Goal: Check status: Check status

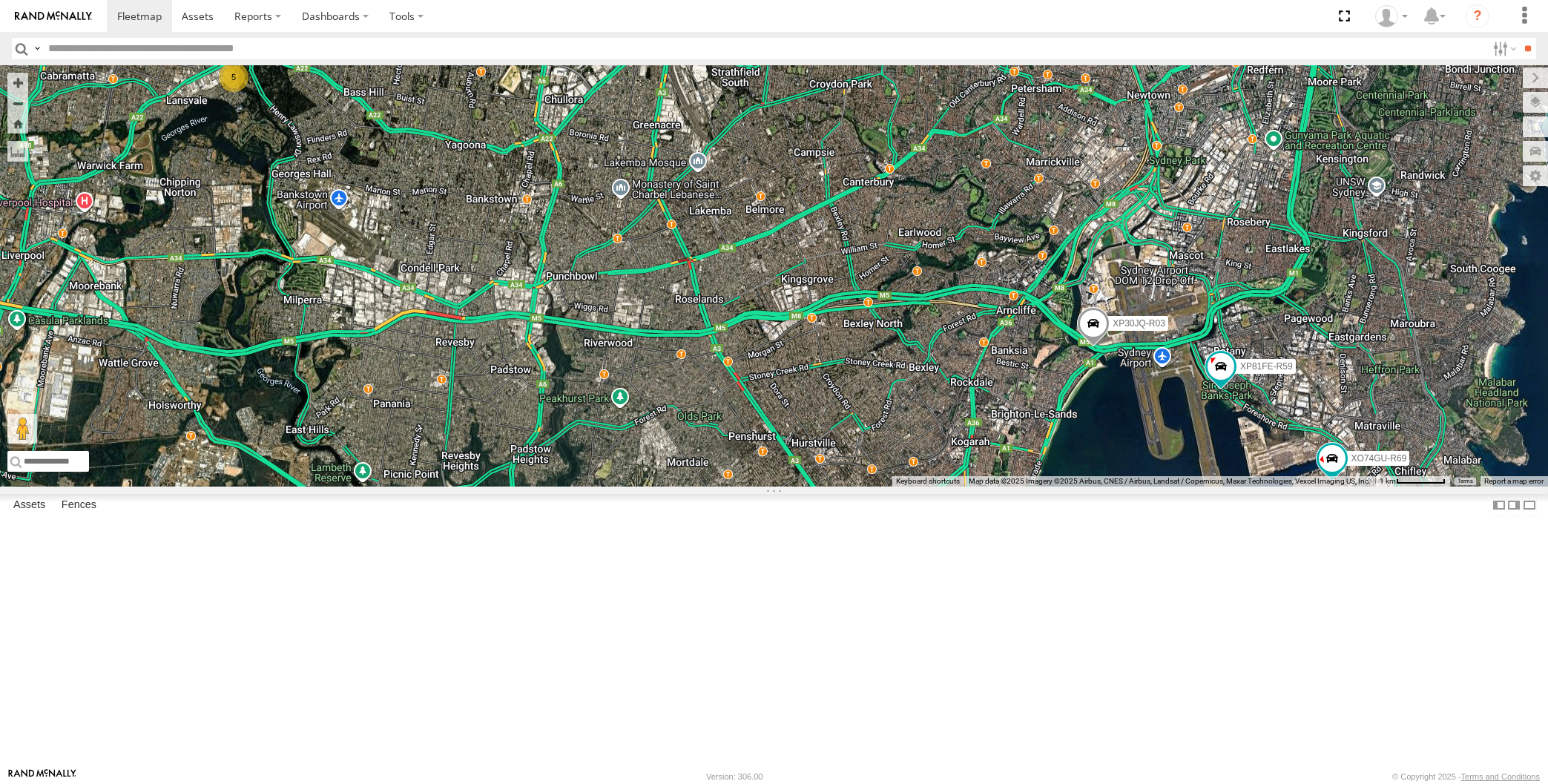
select select "**********"
click at [404, 486] on div "XP30JQ-R03 5 XP81FE-R59 XO74GU-R69 Loading..." at bounding box center [774, 276] width 1548 height 421
click at [427, 486] on div "XP30JQ-R03 5 XP81FE-R59 XO74GU-R69 Loading..." at bounding box center [774, 276] width 1548 height 421
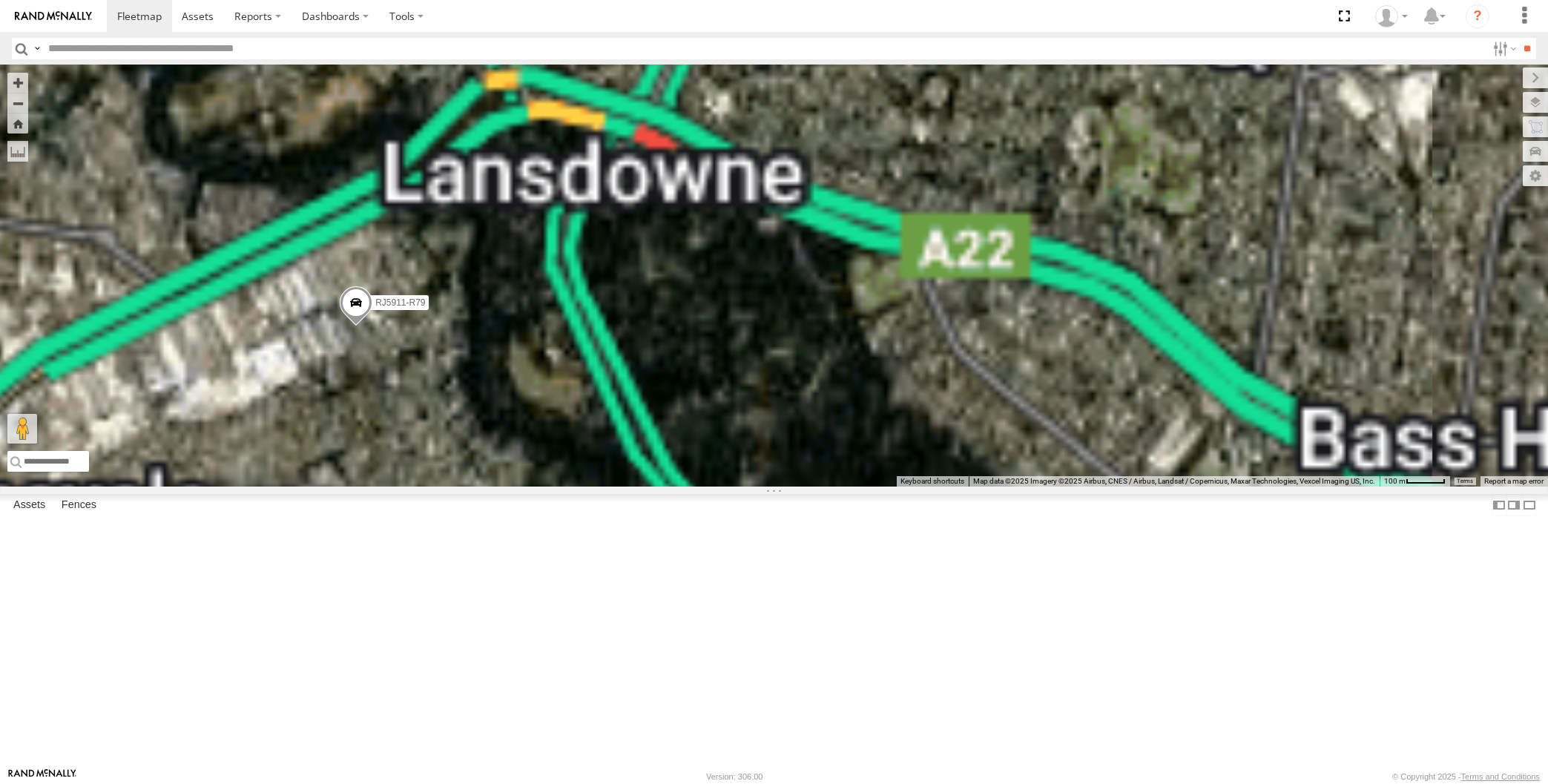
drag, startPoint x: 383, startPoint y: 449, endPoint x: 634, endPoint y: 441, distance: 251.1
click at [634, 441] on div "XP30JQ-R03 XP81FE-R59 XO74GU-R69 RJ5911-R79 Loading..." at bounding box center [774, 276] width 1548 height 421
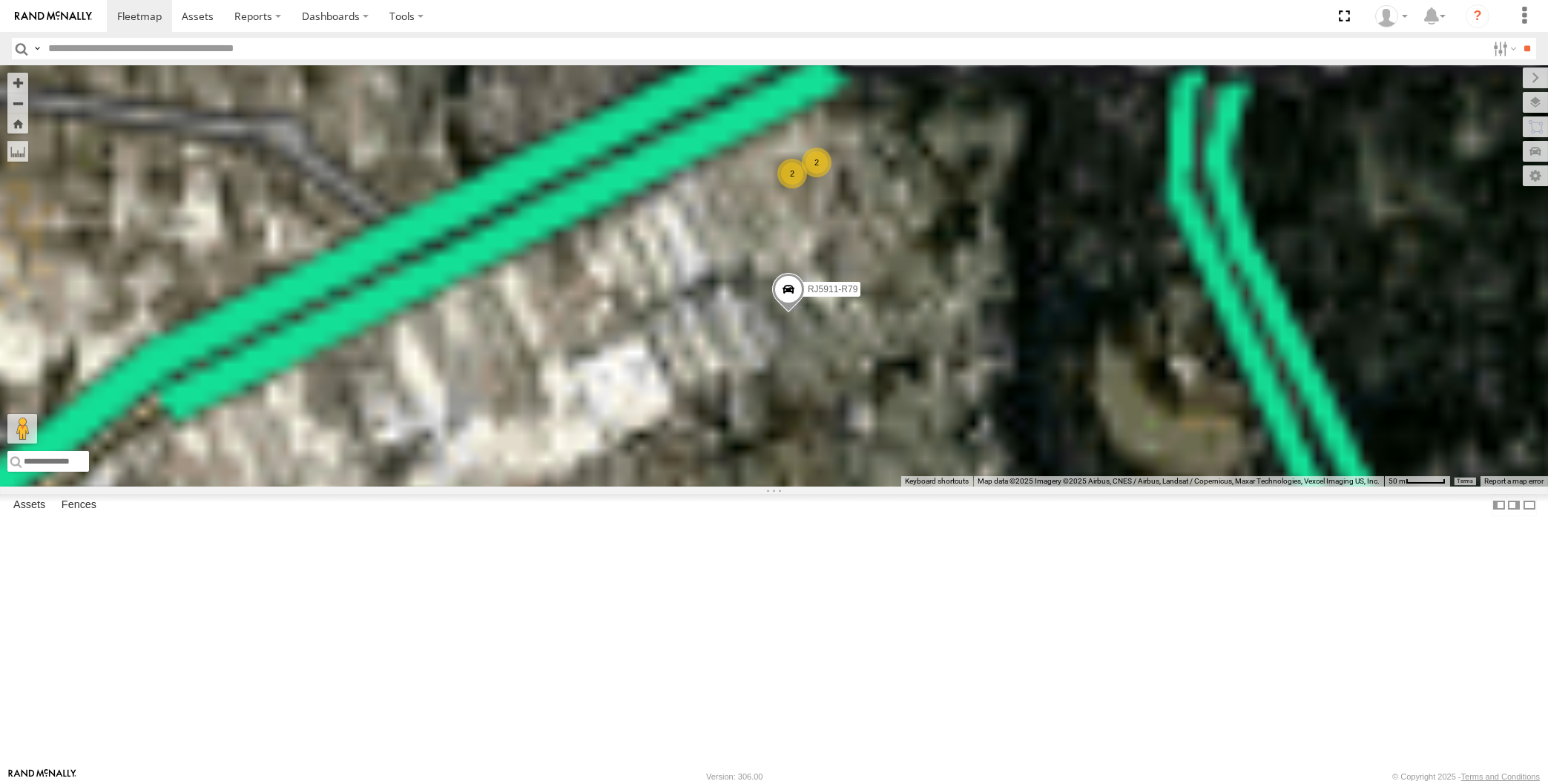
click at [785, 314] on span at bounding box center [787, 293] width 32 height 40
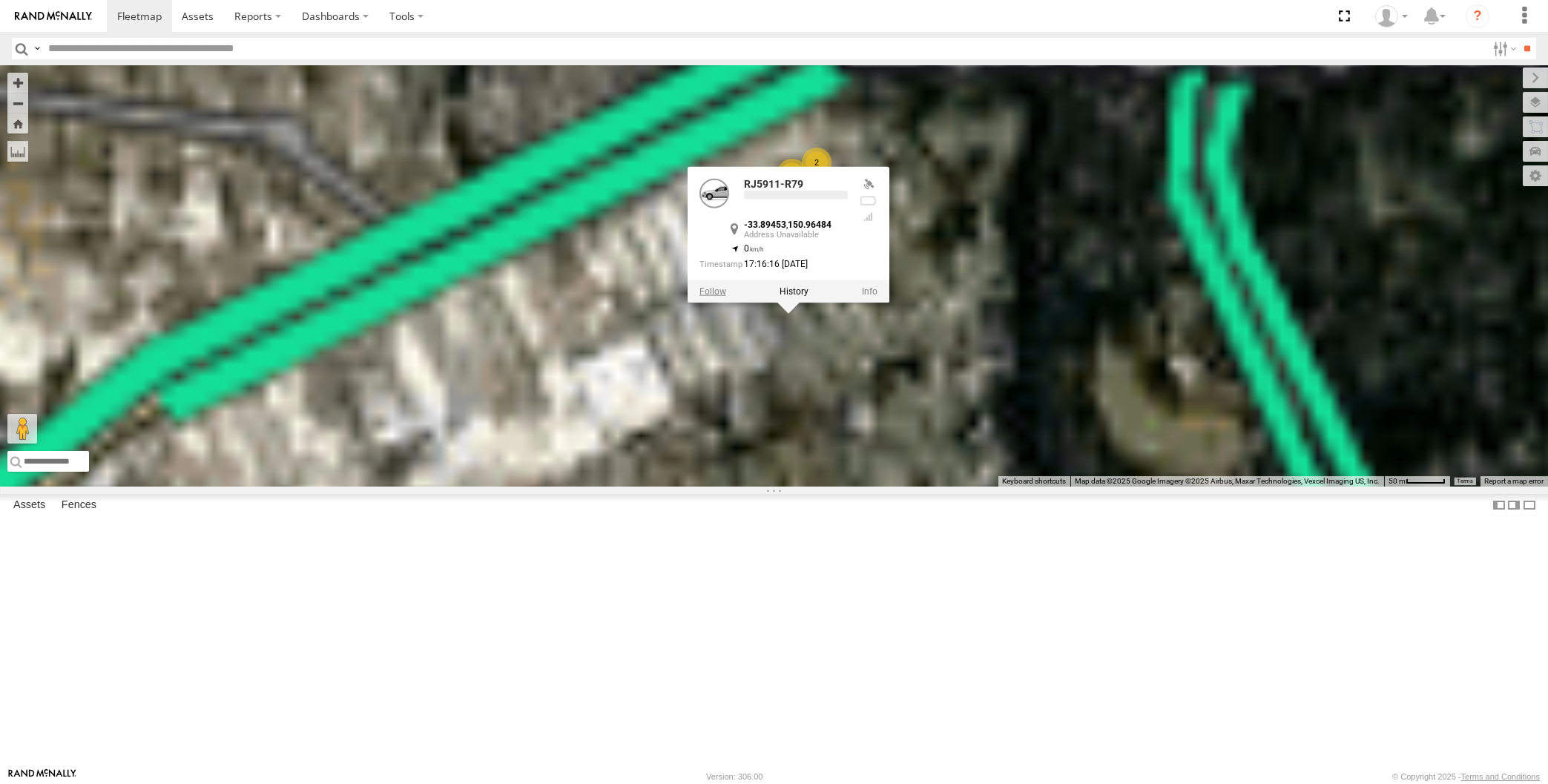
click at [715, 296] on label at bounding box center [712, 291] width 27 height 10
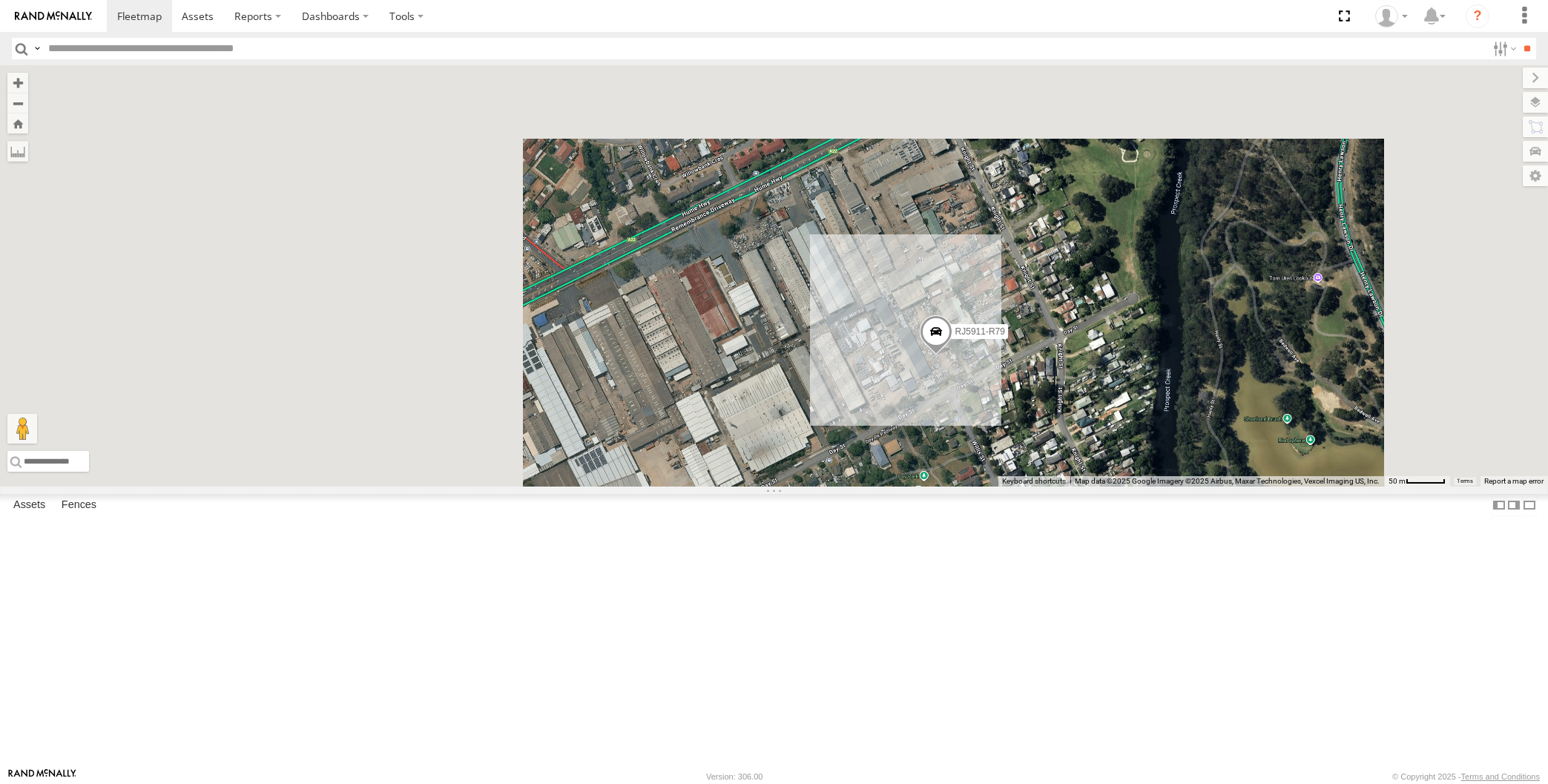
drag, startPoint x: 1062, startPoint y: 558, endPoint x: 1054, endPoint y: 549, distance: 12.0
click at [1058, 486] on div "RJ5911-R79 Loading..." at bounding box center [774, 276] width 1548 height 421
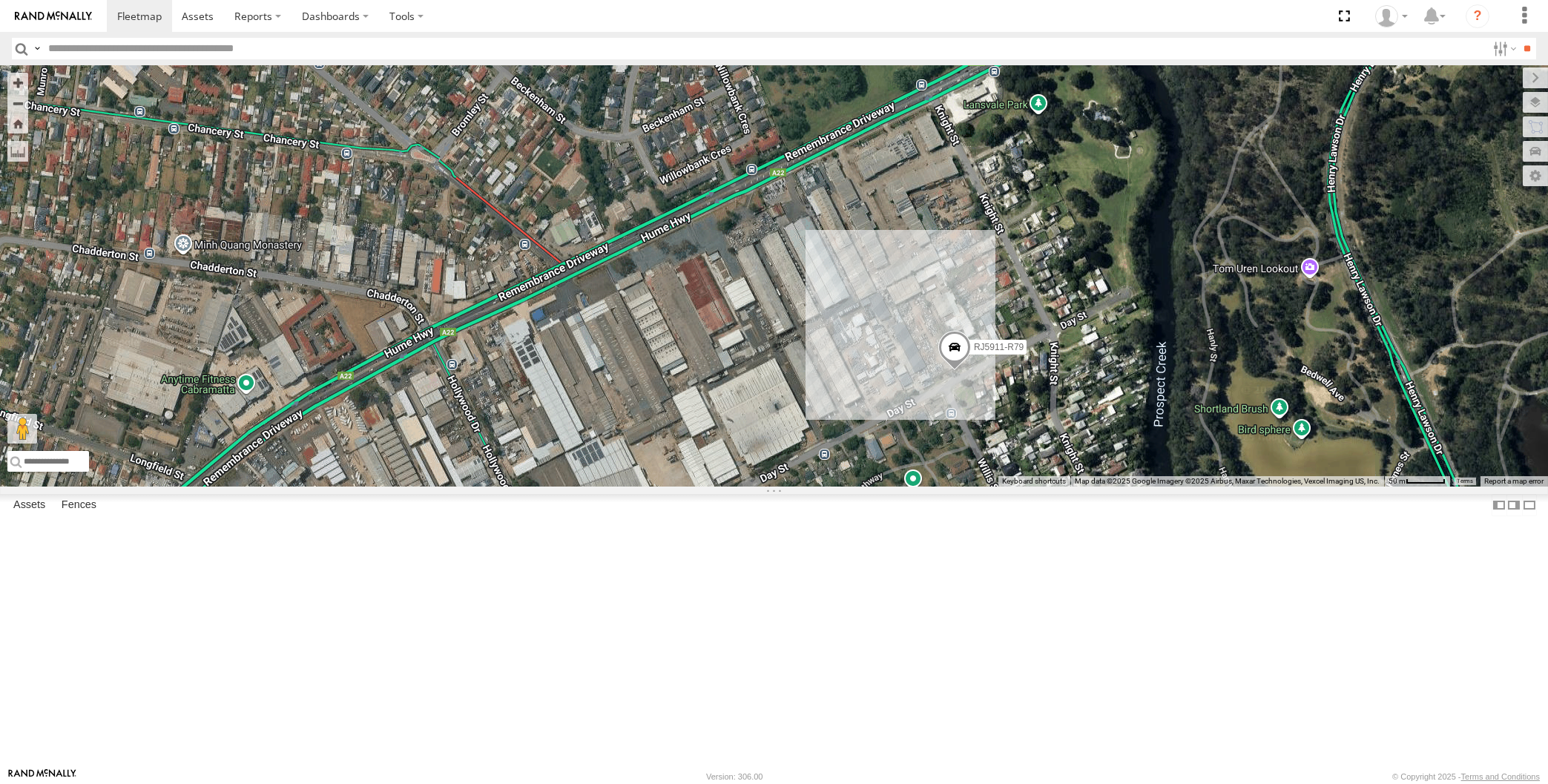
click at [1092, 486] on div "RJ5911-R79 Loading..." at bounding box center [774, 276] width 1548 height 421
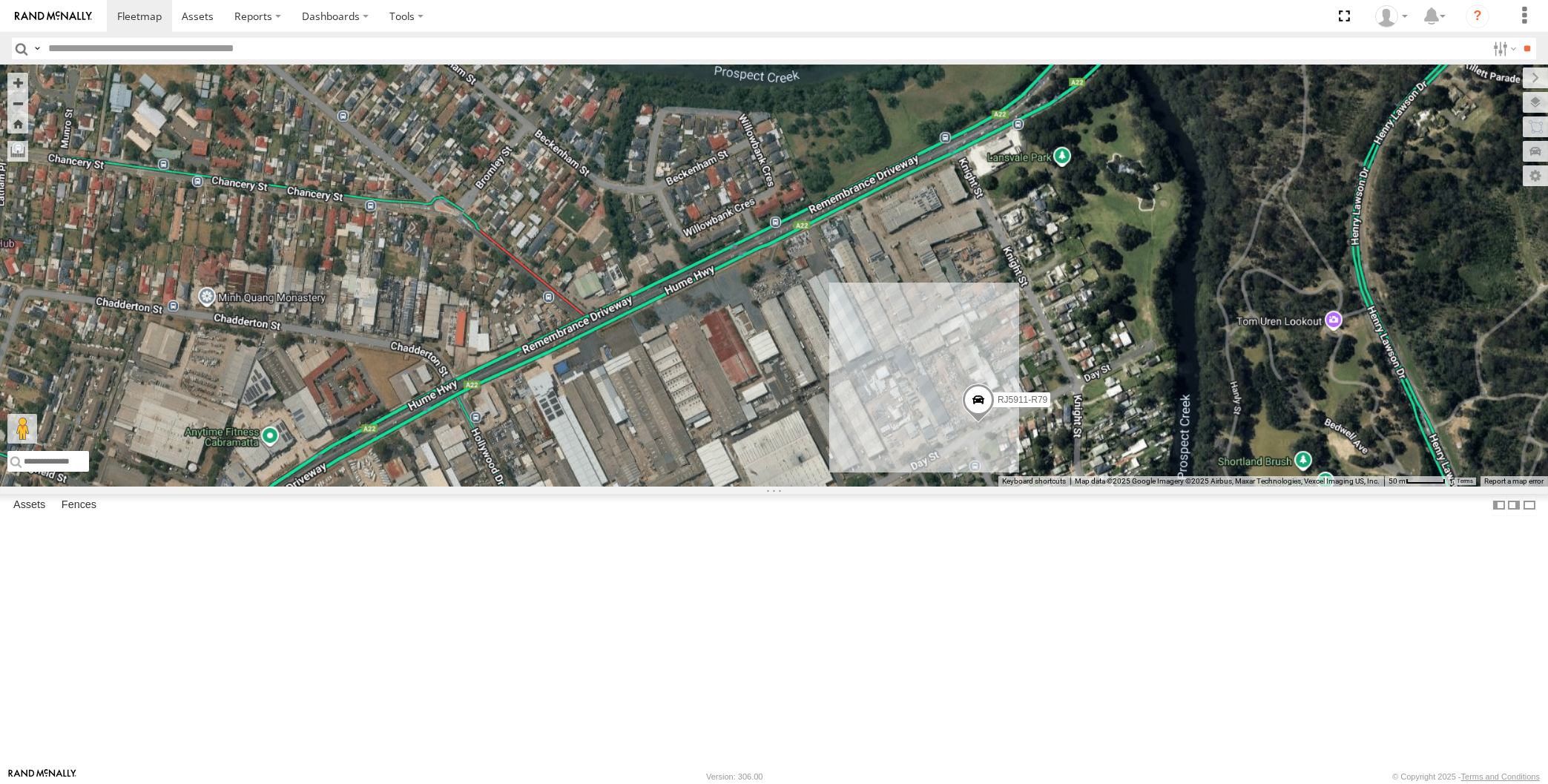
drag, startPoint x: 1063, startPoint y: 615, endPoint x: 1069, endPoint y: 561, distance: 54.3
click at [1071, 486] on div "RJ5911-R79 Loading..." at bounding box center [774, 276] width 1548 height 421
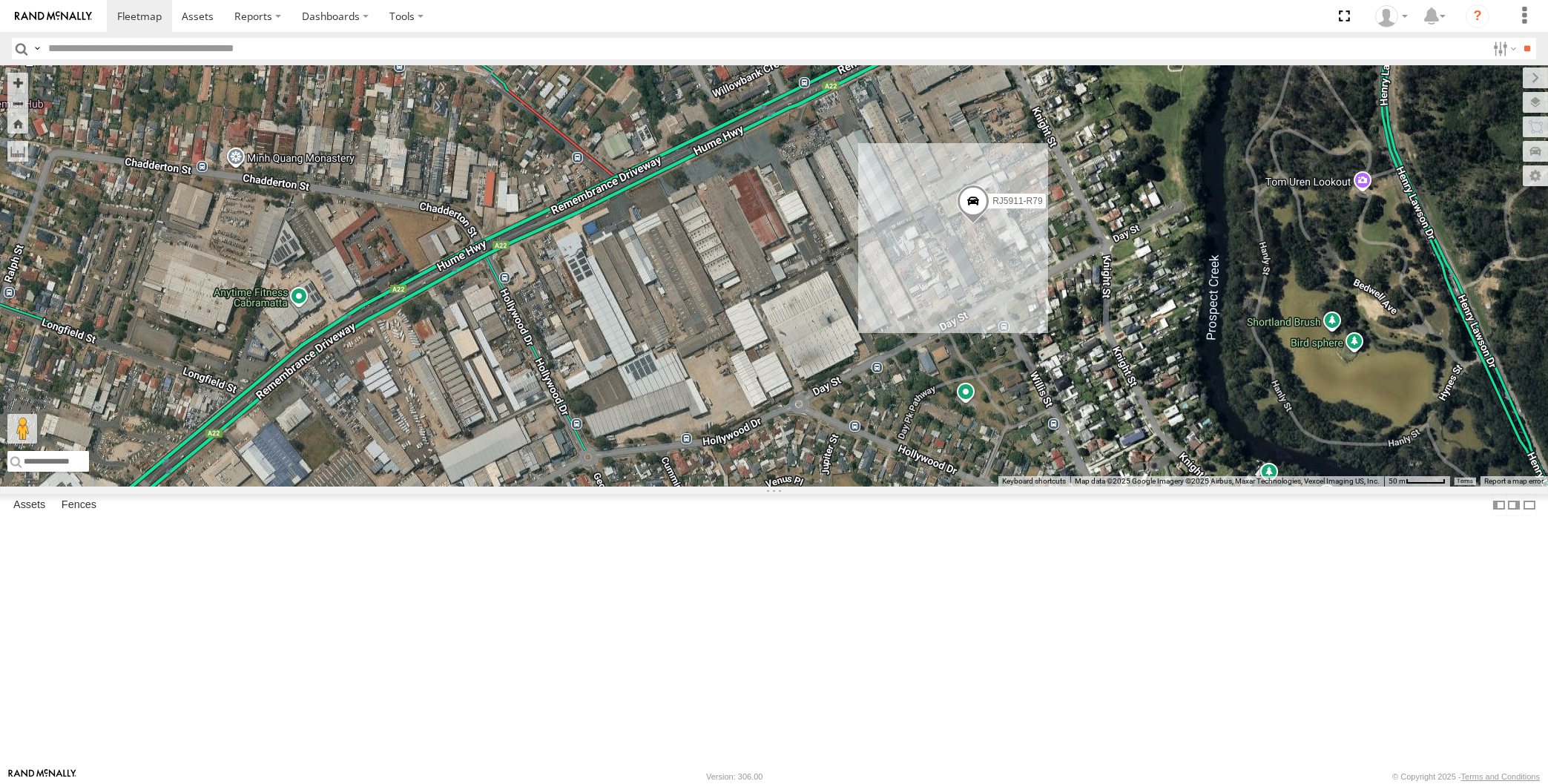
click at [361, 486] on div "RJ5911-R79 Loading..." at bounding box center [774, 276] width 1548 height 421
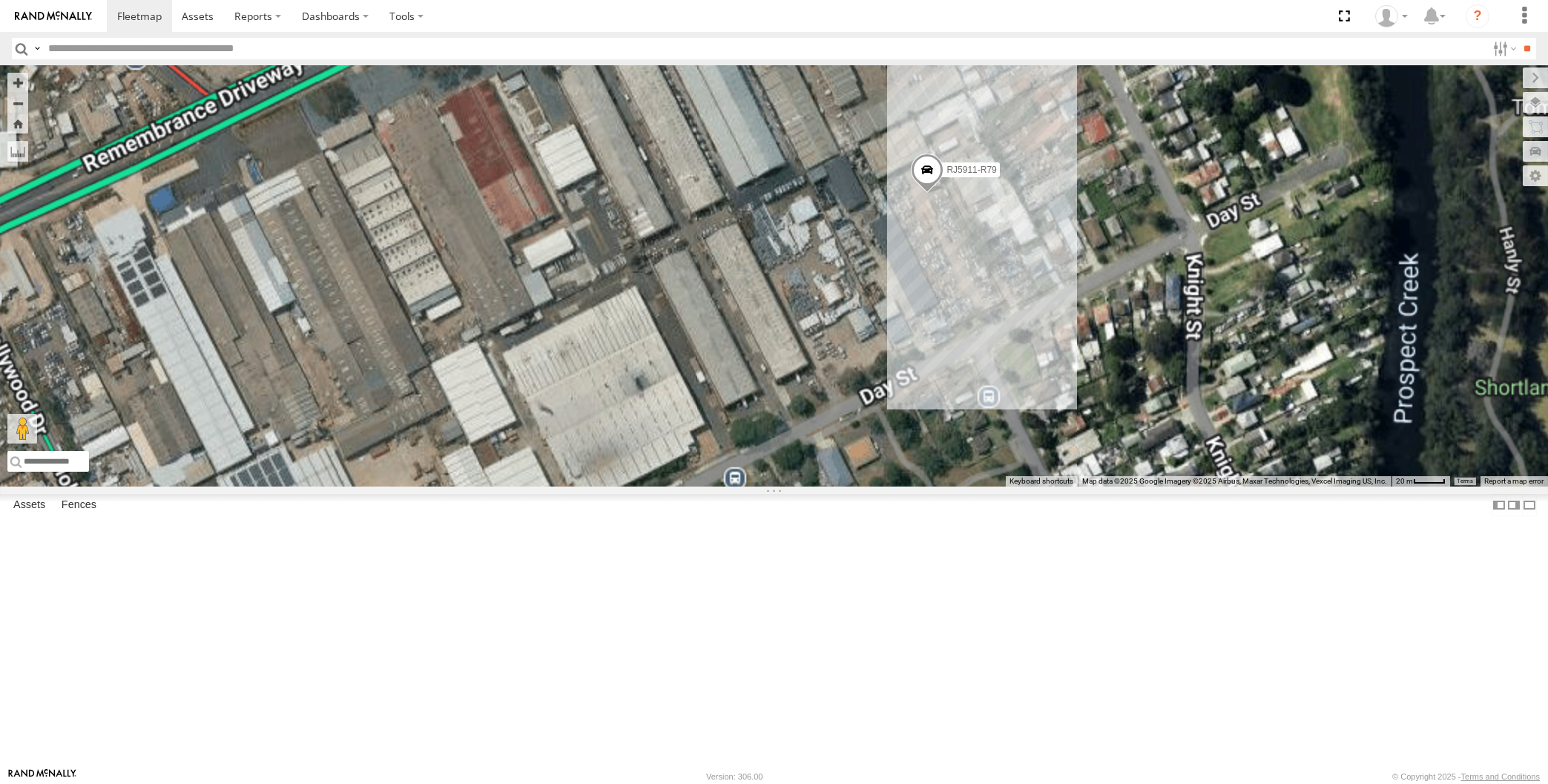
drag, startPoint x: 1017, startPoint y: 424, endPoint x: 966, endPoint y: 528, distance: 115.8
click at [967, 486] on div "RJ5911-R79 Loading..." at bounding box center [774, 276] width 1548 height 421
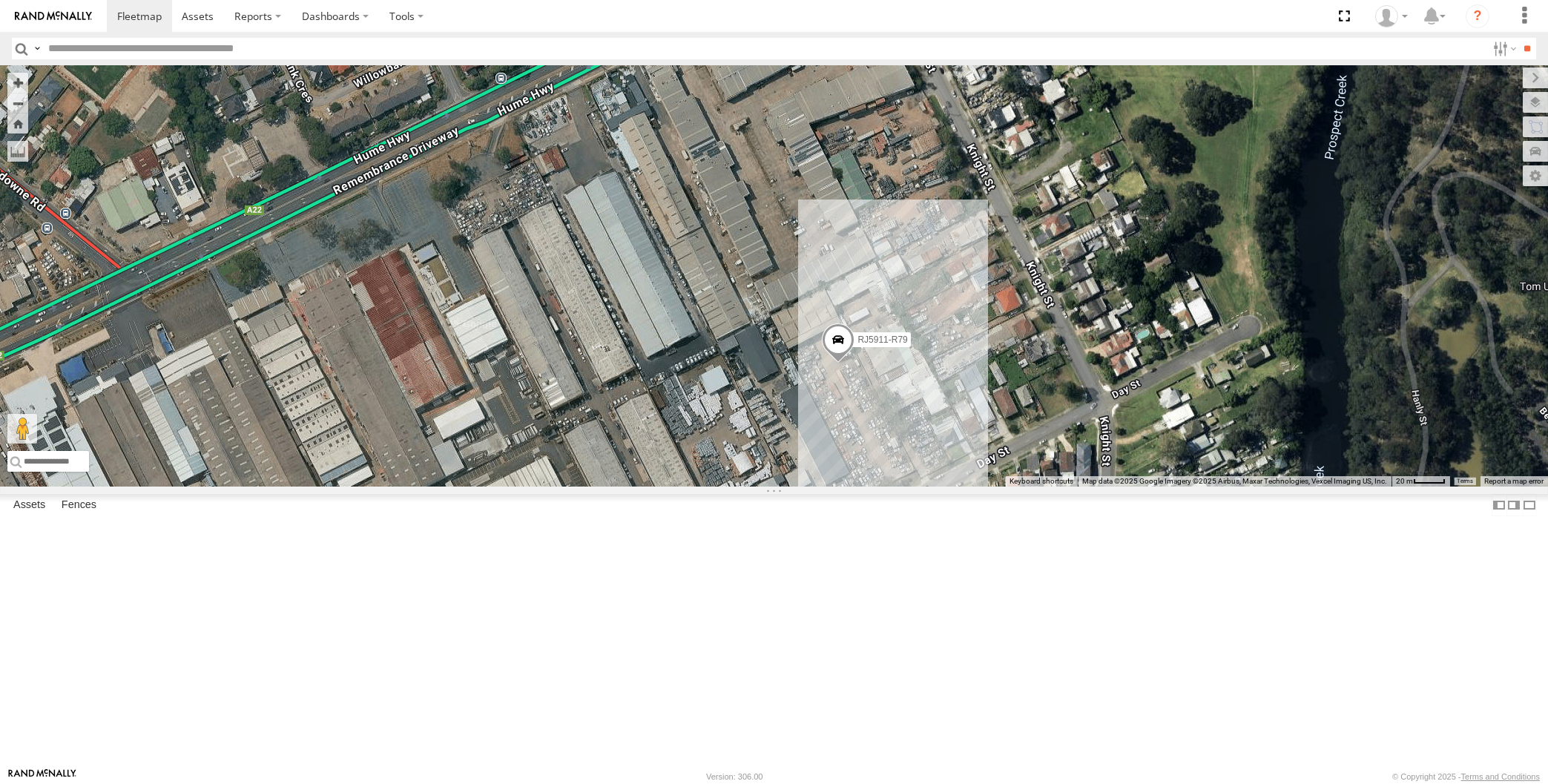
click at [1049, 486] on div "RJ5911-R79 Loading..." at bounding box center [774, 276] width 1548 height 421
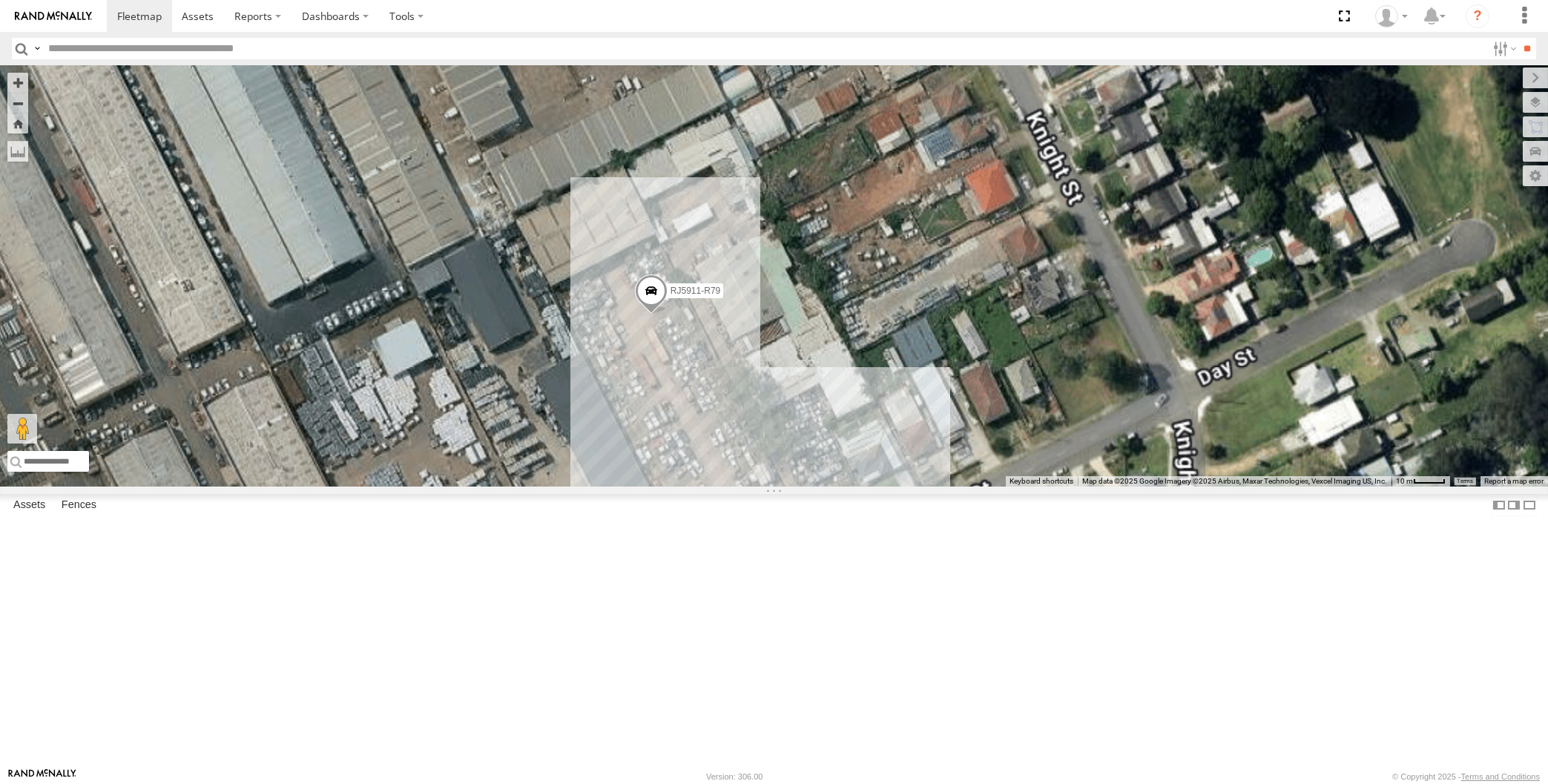
click at [642, 315] on span at bounding box center [650, 295] width 32 height 40
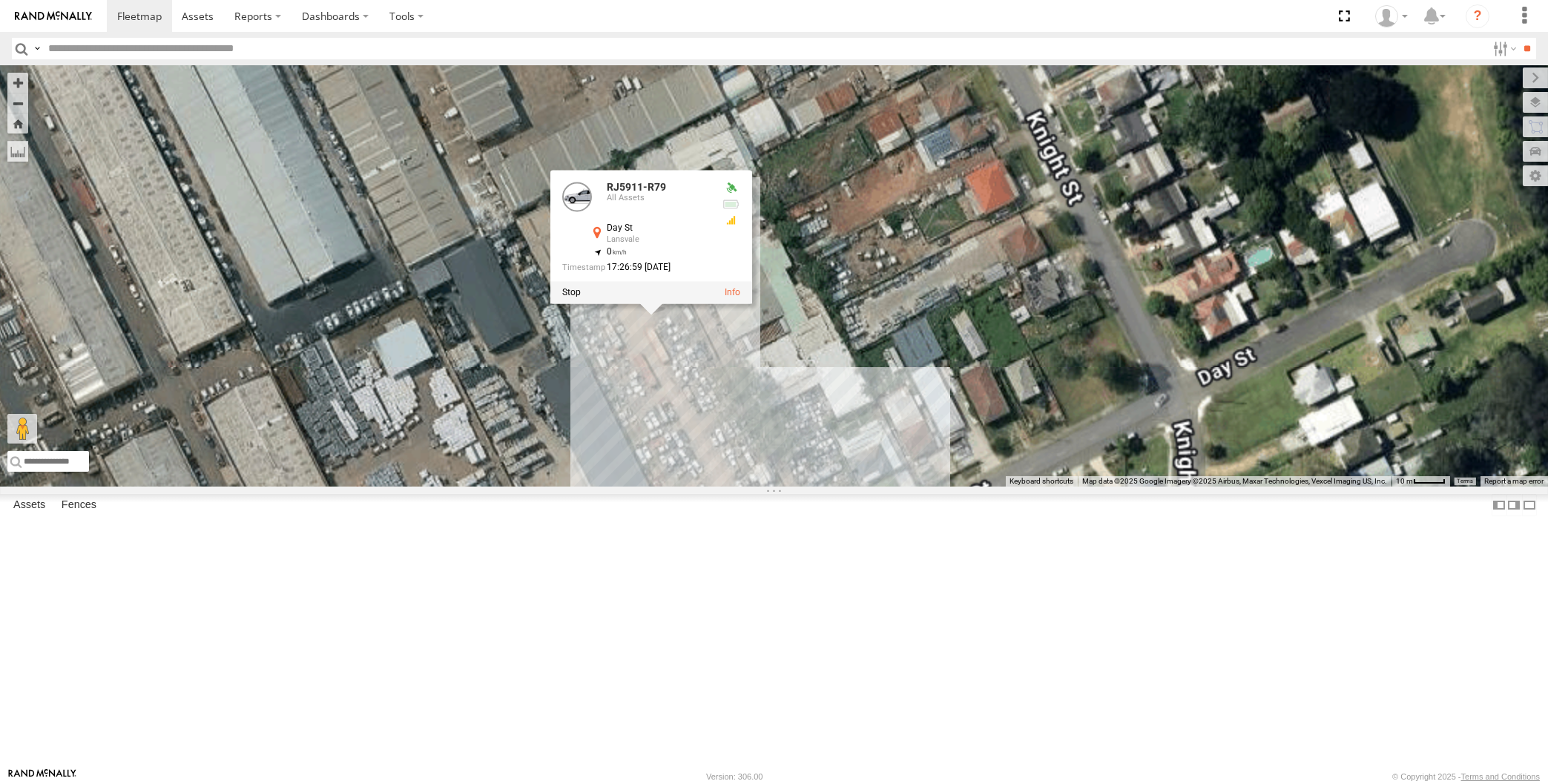
click at [784, 486] on div "RJ5911-R79 RJ5911-R79 All Assets Day [GEOGRAPHIC_DATA] -33.8942 , 150.9648 0 17…" at bounding box center [774, 276] width 1548 height 421
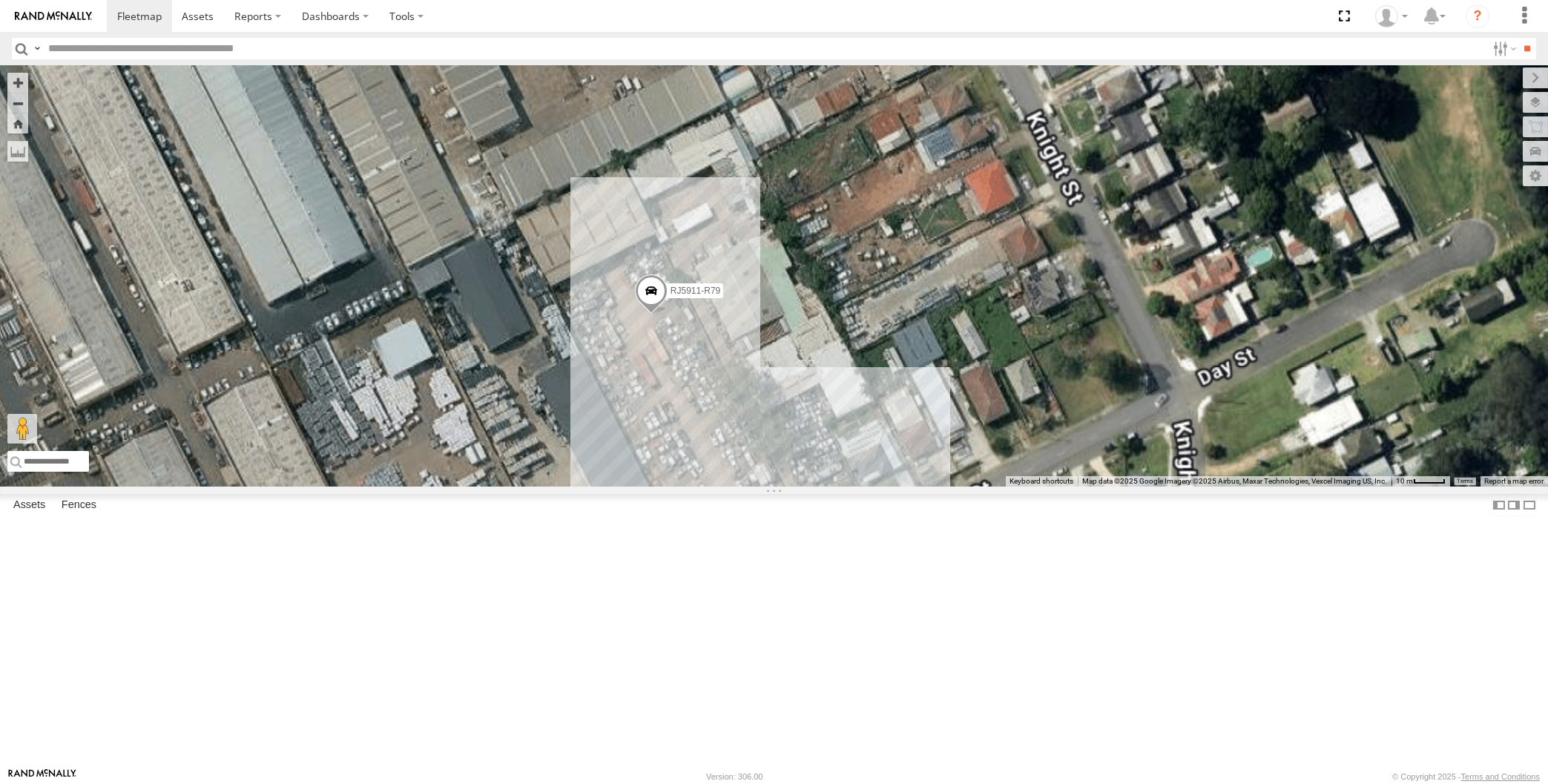
drag, startPoint x: 786, startPoint y: 539, endPoint x: 787, endPoint y: 520, distance: 19.0
click at [787, 486] on div "RJ5911-R79 Loading..." at bounding box center [774, 276] width 1548 height 421
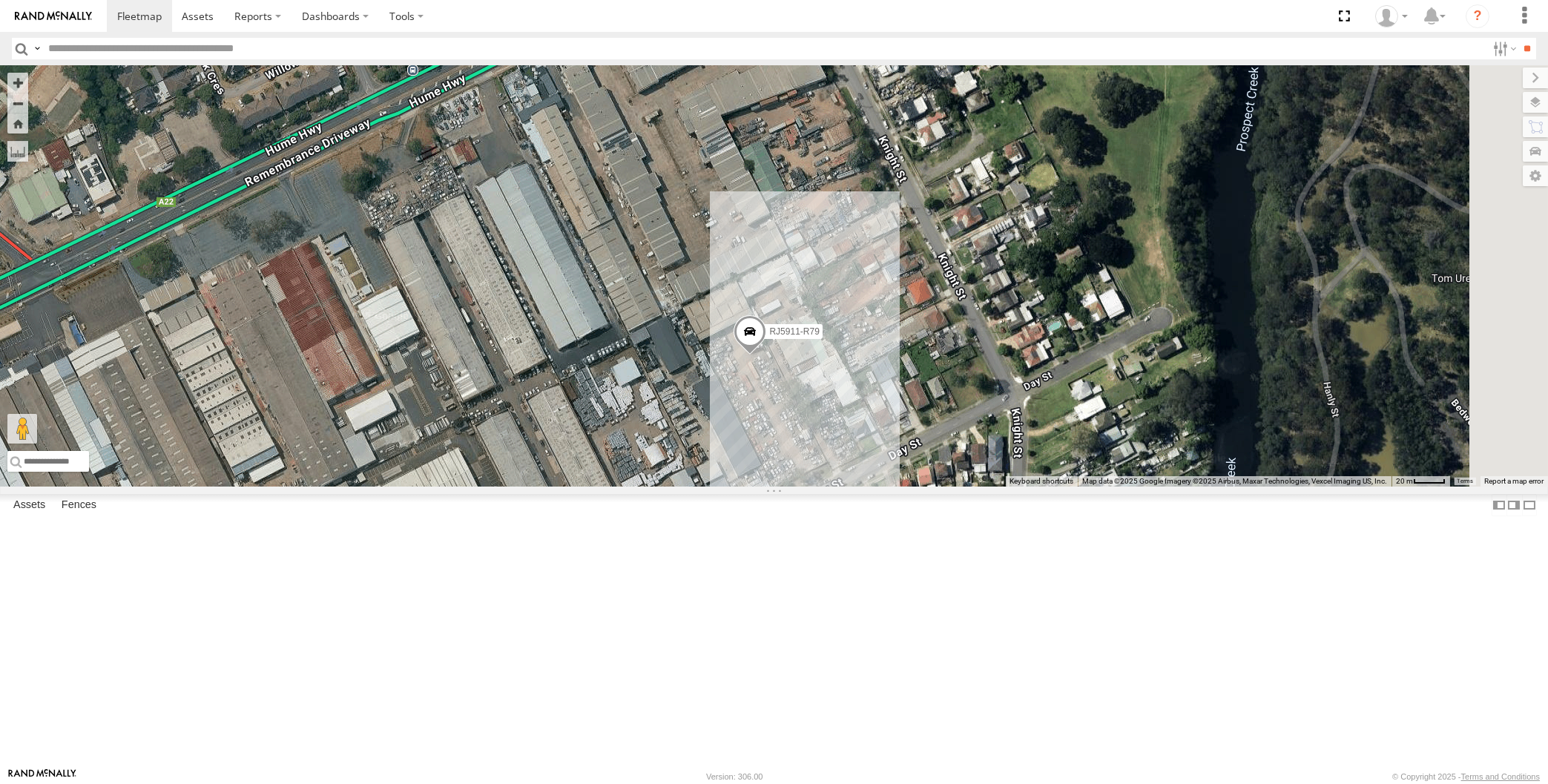
drag, startPoint x: 890, startPoint y: 597, endPoint x: 879, endPoint y: 579, distance: 21.1
click at [879, 486] on div "RJ5911-R79 Loading..." at bounding box center [774, 276] width 1548 height 421
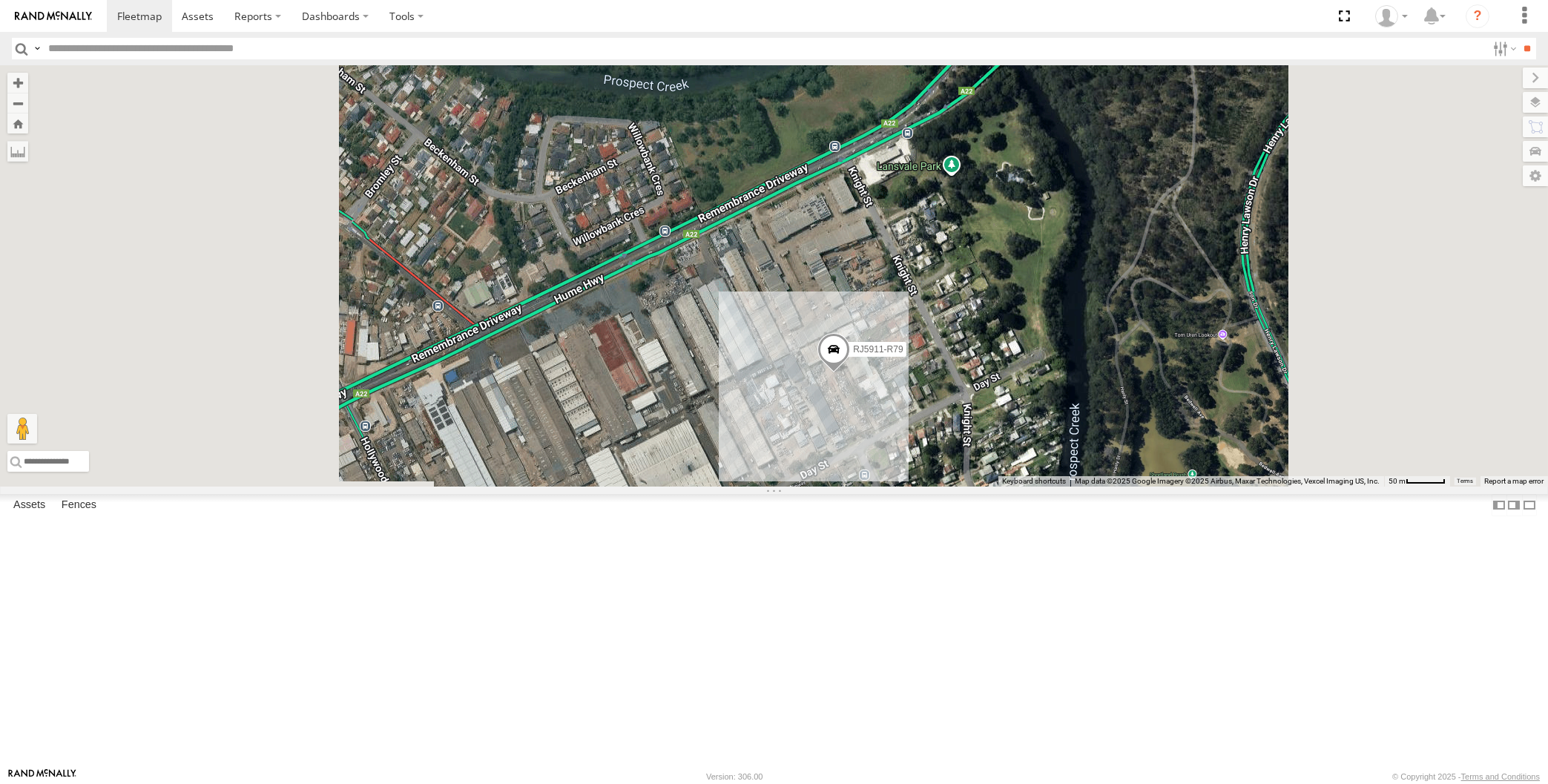
drag, startPoint x: 954, startPoint y: 593, endPoint x: 932, endPoint y: 560, distance: 39.7
click at [936, 486] on div "RJ5911-R79 Loading..." at bounding box center [774, 276] width 1548 height 421
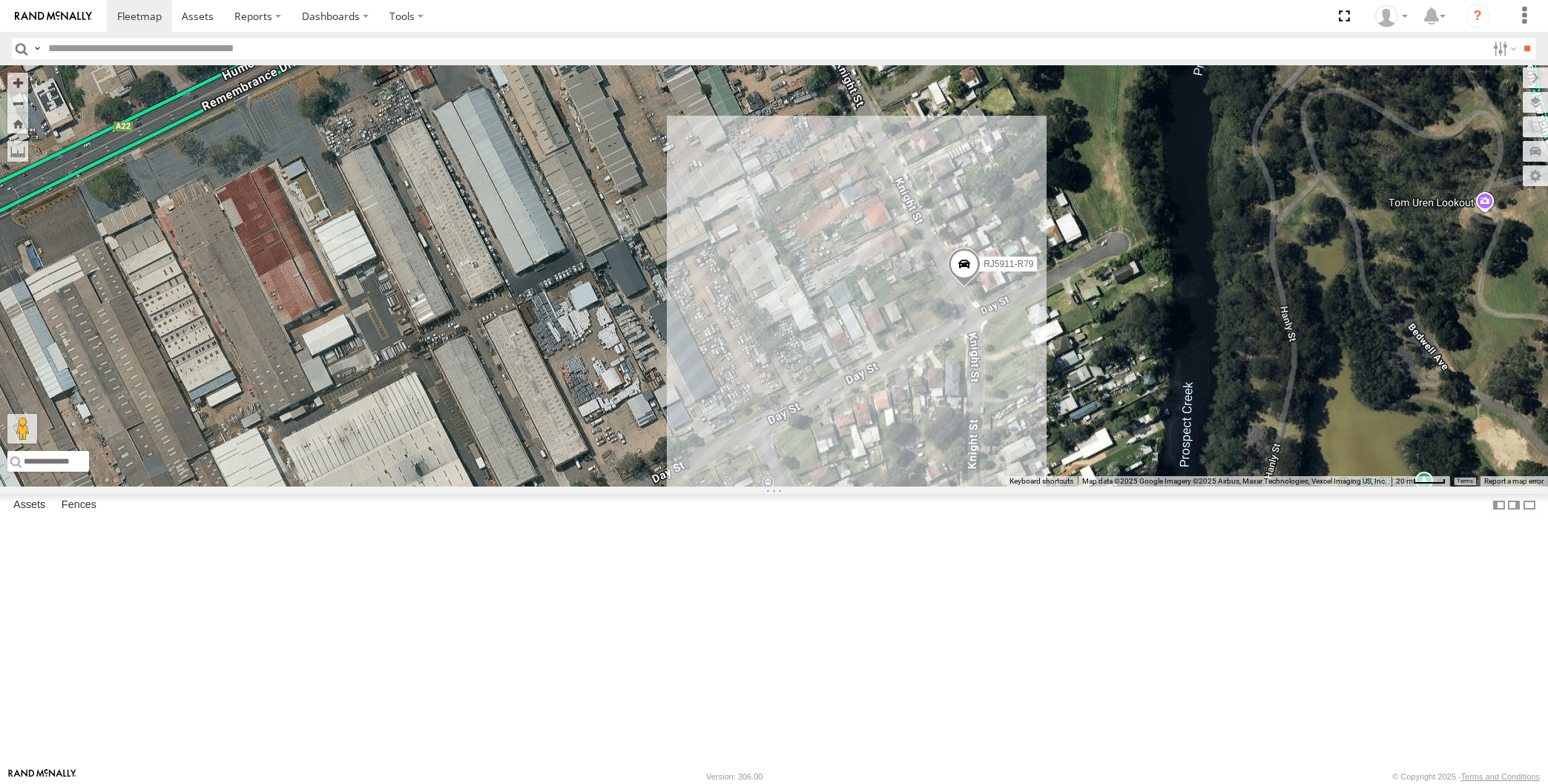
click at [390, 486] on div "RJ5911-R79 Loading..." at bounding box center [774, 276] width 1548 height 421
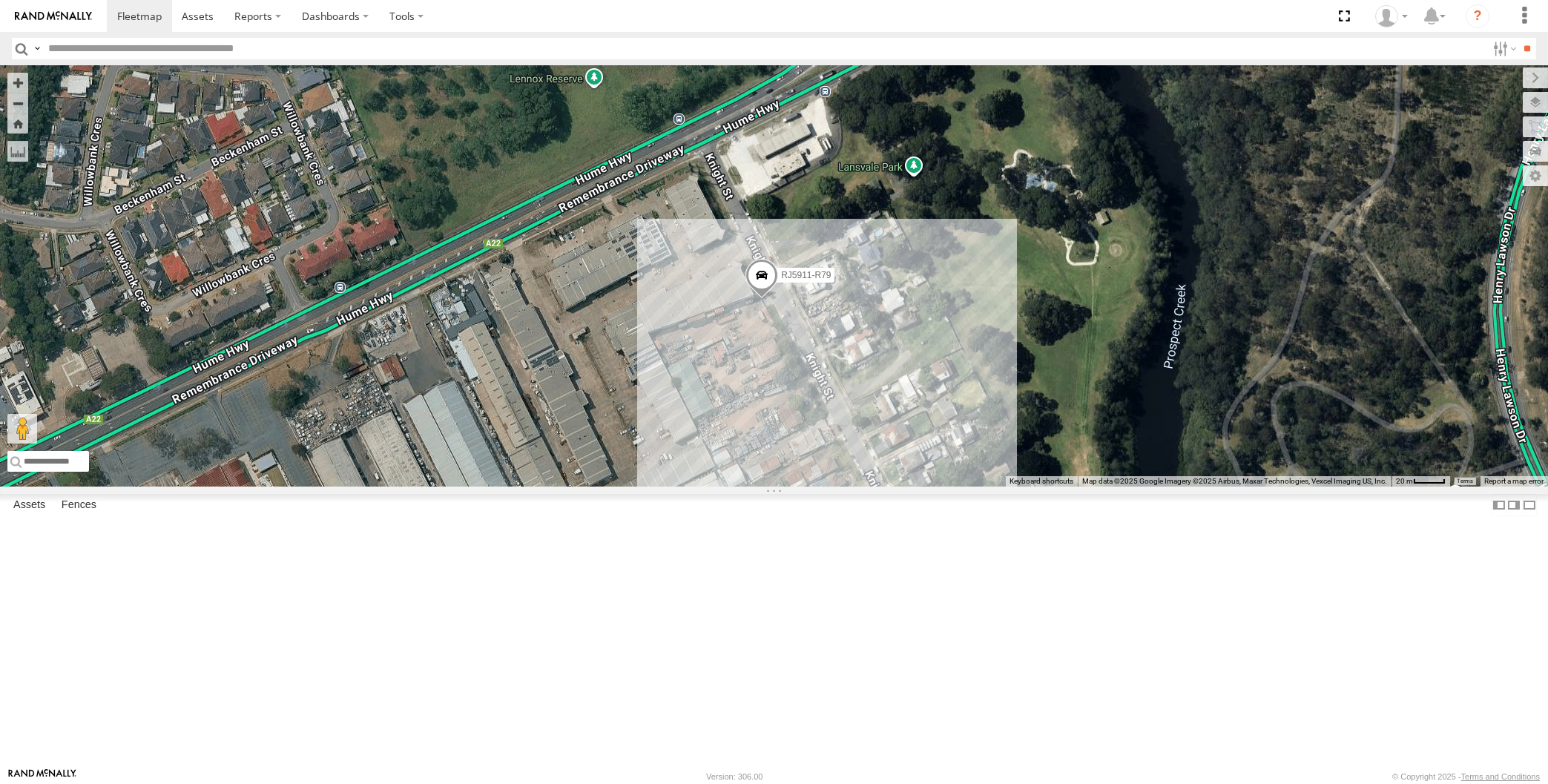
click at [313, 486] on div "RJ5911-R79 Loading..." at bounding box center [774, 276] width 1548 height 421
click at [754, 299] on span at bounding box center [761, 280] width 32 height 40
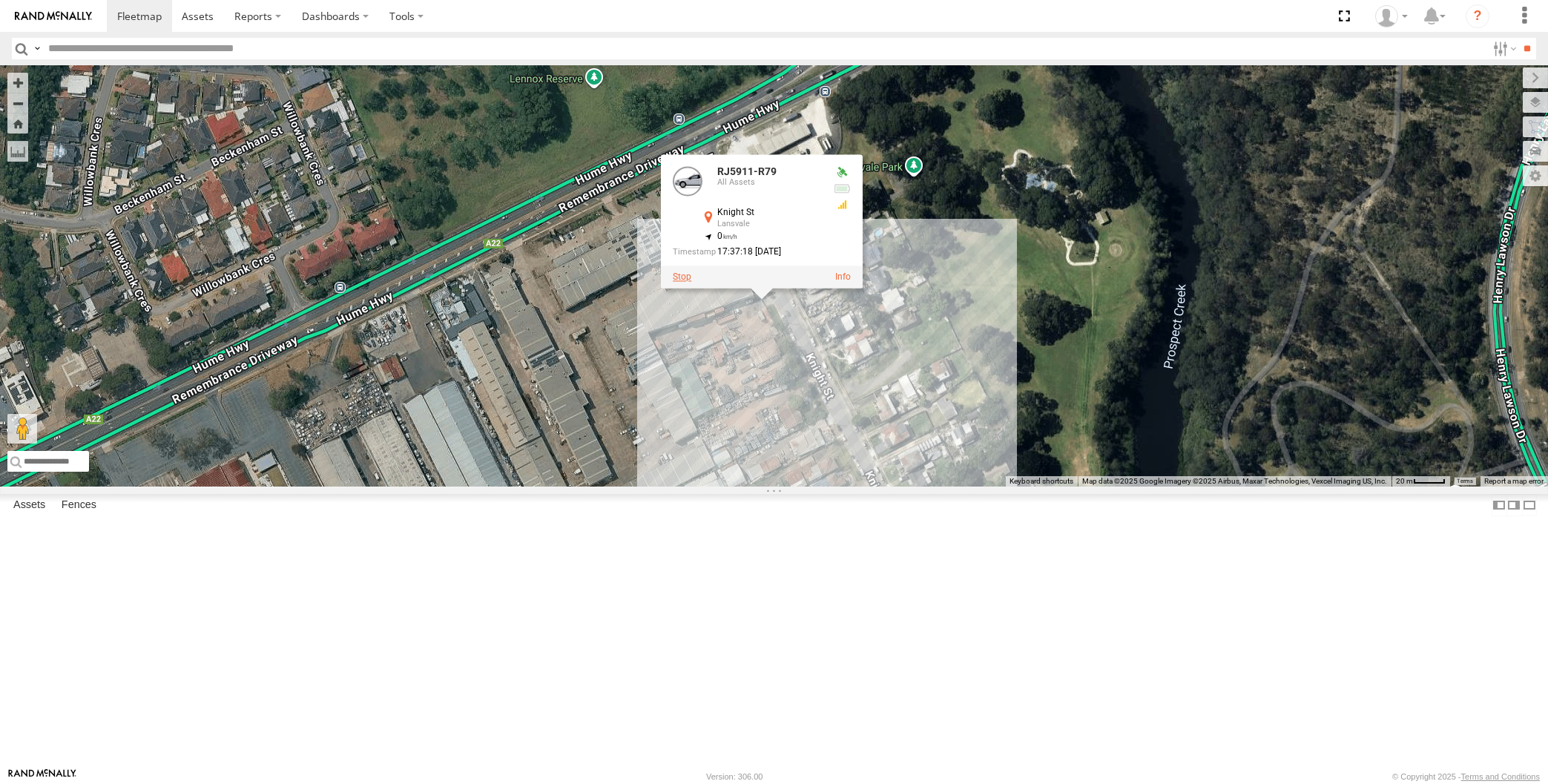
click at [677, 283] on label at bounding box center [681, 277] width 18 height 10
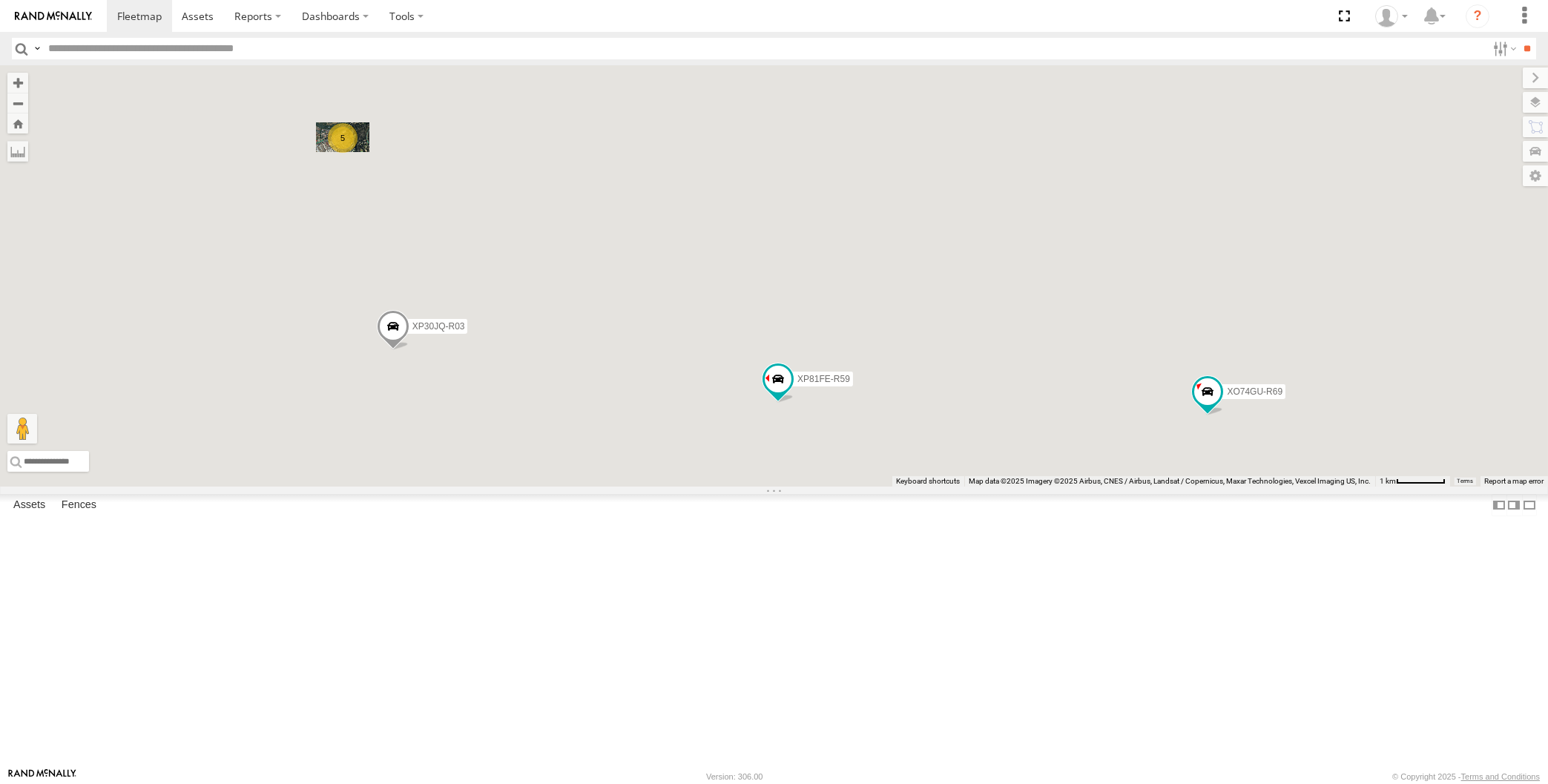
drag, startPoint x: 939, startPoint y: 595, endPoint x: 935, endPoint y: 552, distance: 43.2
click at [933, 486] on div "XP30JQ-R03 5 XP81FE-R59 XO74GU-R69 Loading..." at bounding box center [774, 276] width 1548 height 421
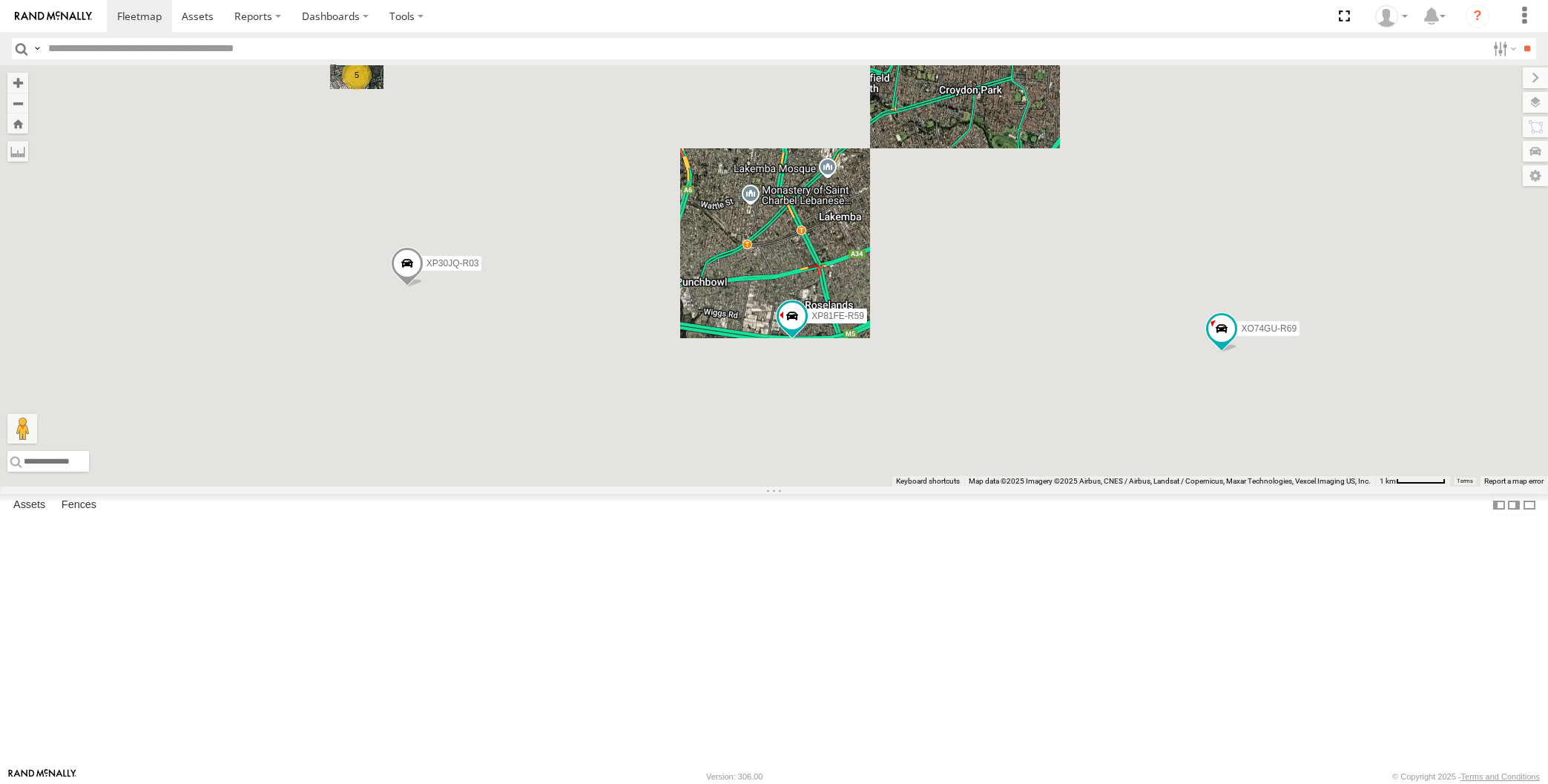
drag, startPoint x: 696, startPoint y: 575, endPoint x: 738, endPoint y: 570, distance: 42.3
click at [738, 486] on div "XP30JQ-R03 5 XP81FE-R59 XO74GU-R69 Loading..." at bounding box center [774, 276] width 1548 height 421
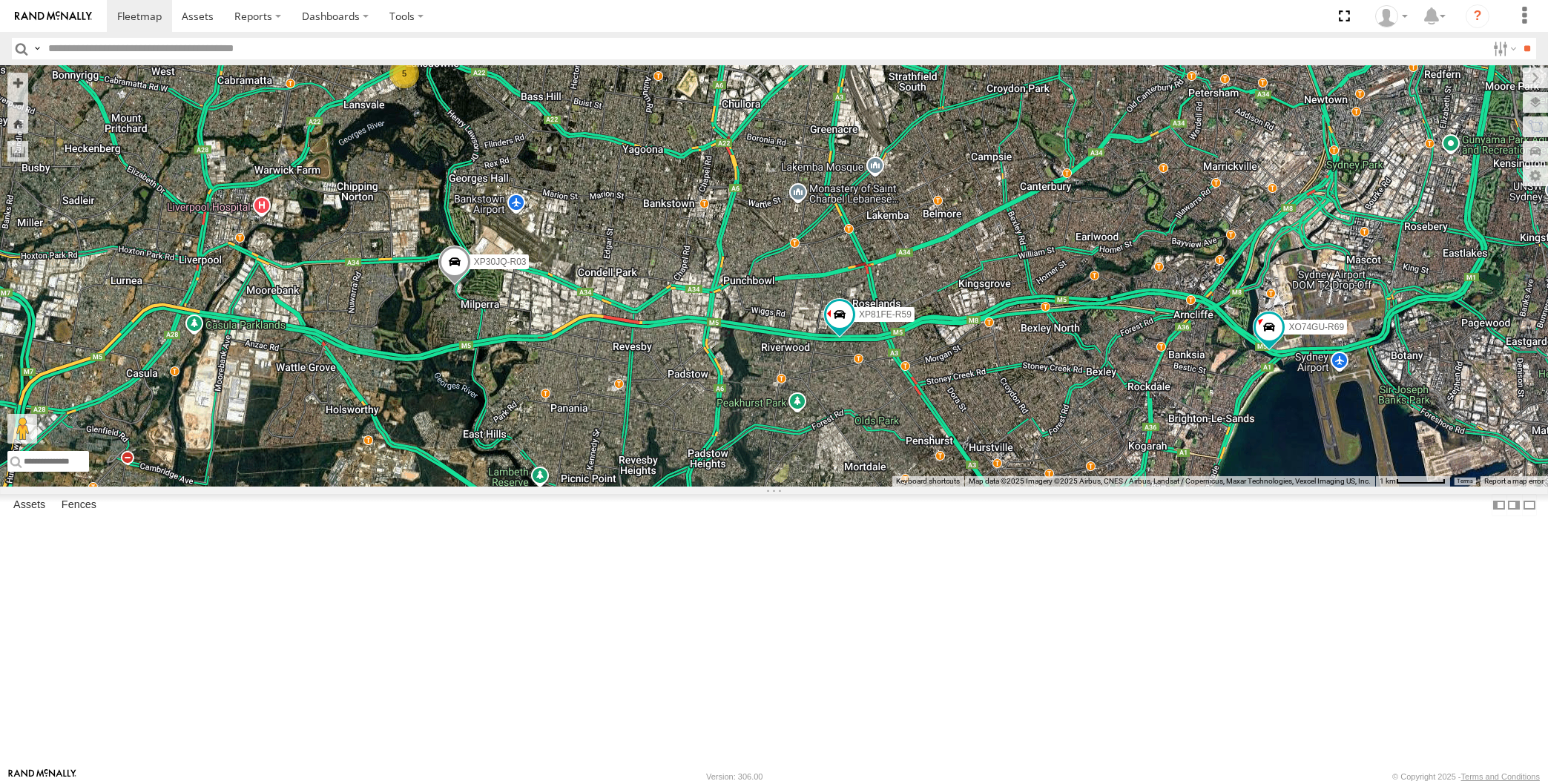
click at [669, 486] on div "XP30JQ-R03 5 XP81FE-R59 XO74GU-R69 Loading..." at bounding box center [774, 276] width 1548 height 421
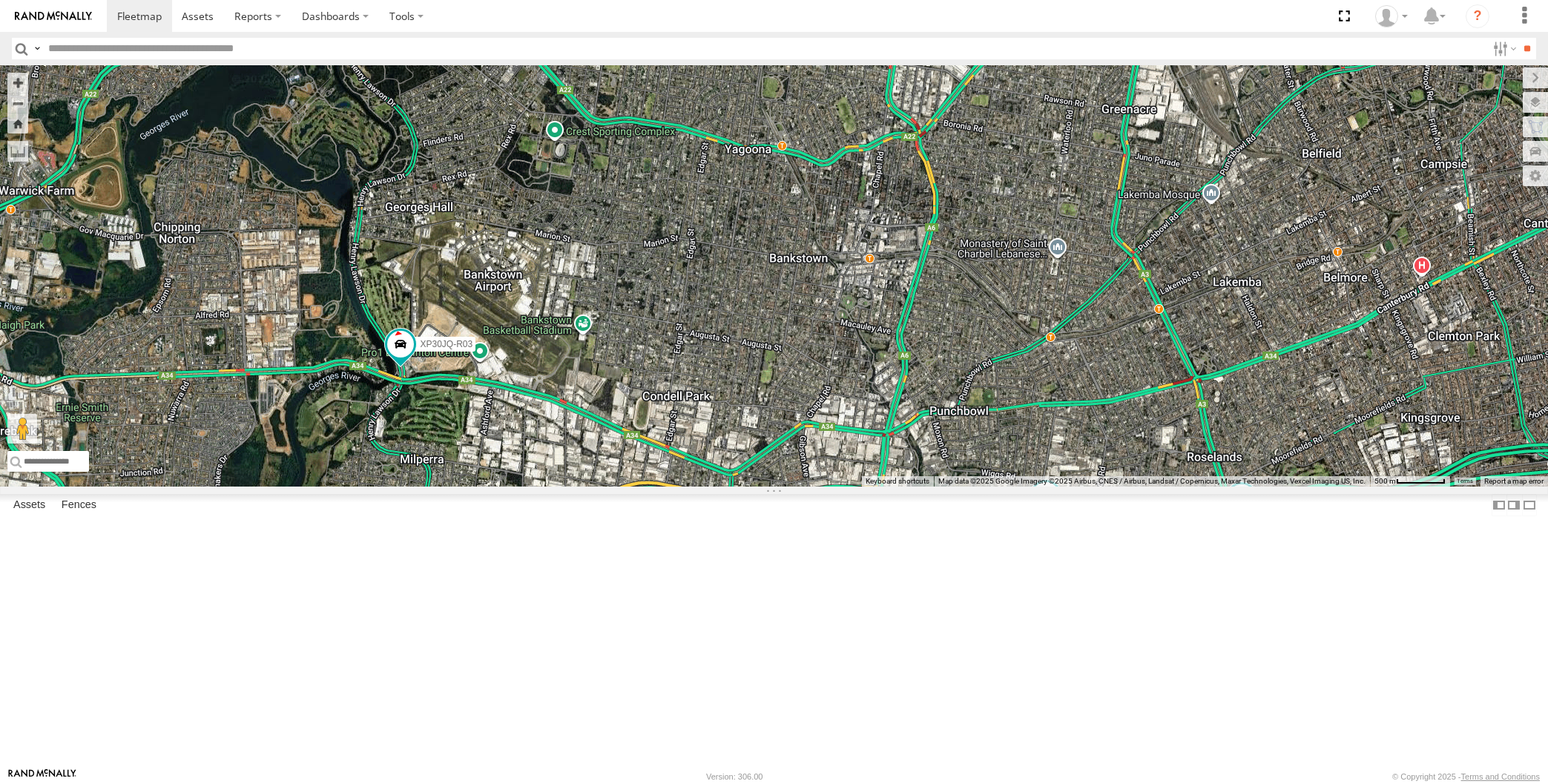
drag, startPoint x: 944, startPoint y: 653, endPoint x: 954, endPoint y: 611, distance: 43.2
click at [954, 486] on div "XP30JQ-R03 5 XP81FE-R59 XO74GU-R69 Loading..." at bounding box center [774, 276] width 1548 height 421
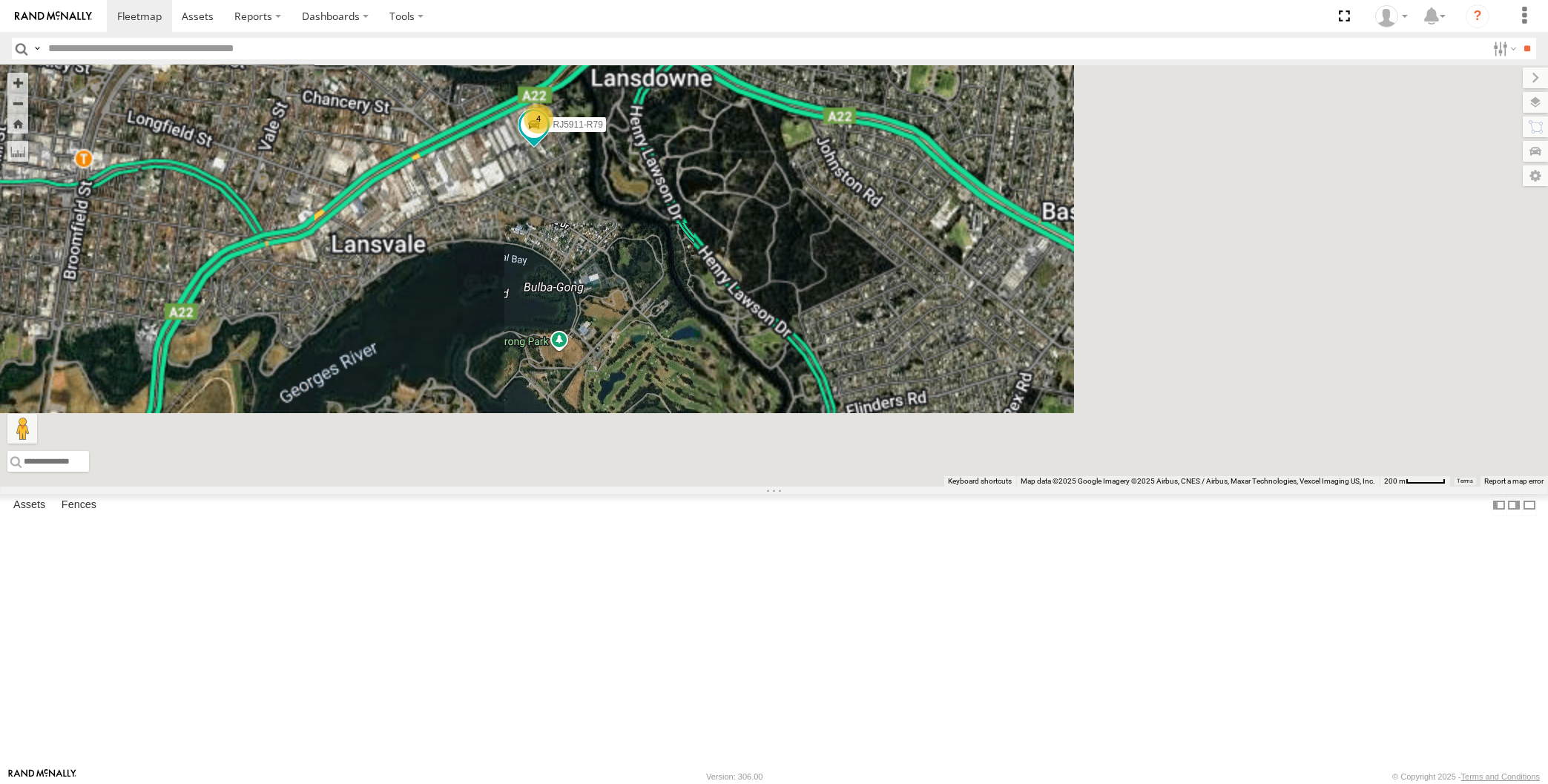
drag, startPoint x: 993, startPoint y: 501, endPoint x: 993, endPoint y: 471, distance: 30.0
click at [994, 475] on div "XP30JQ-R03 XP81FE-R59 XO74GU-R69 RJ5911-R79 4 Loading..." at bounding box center [774, 276] width 1548 height 421
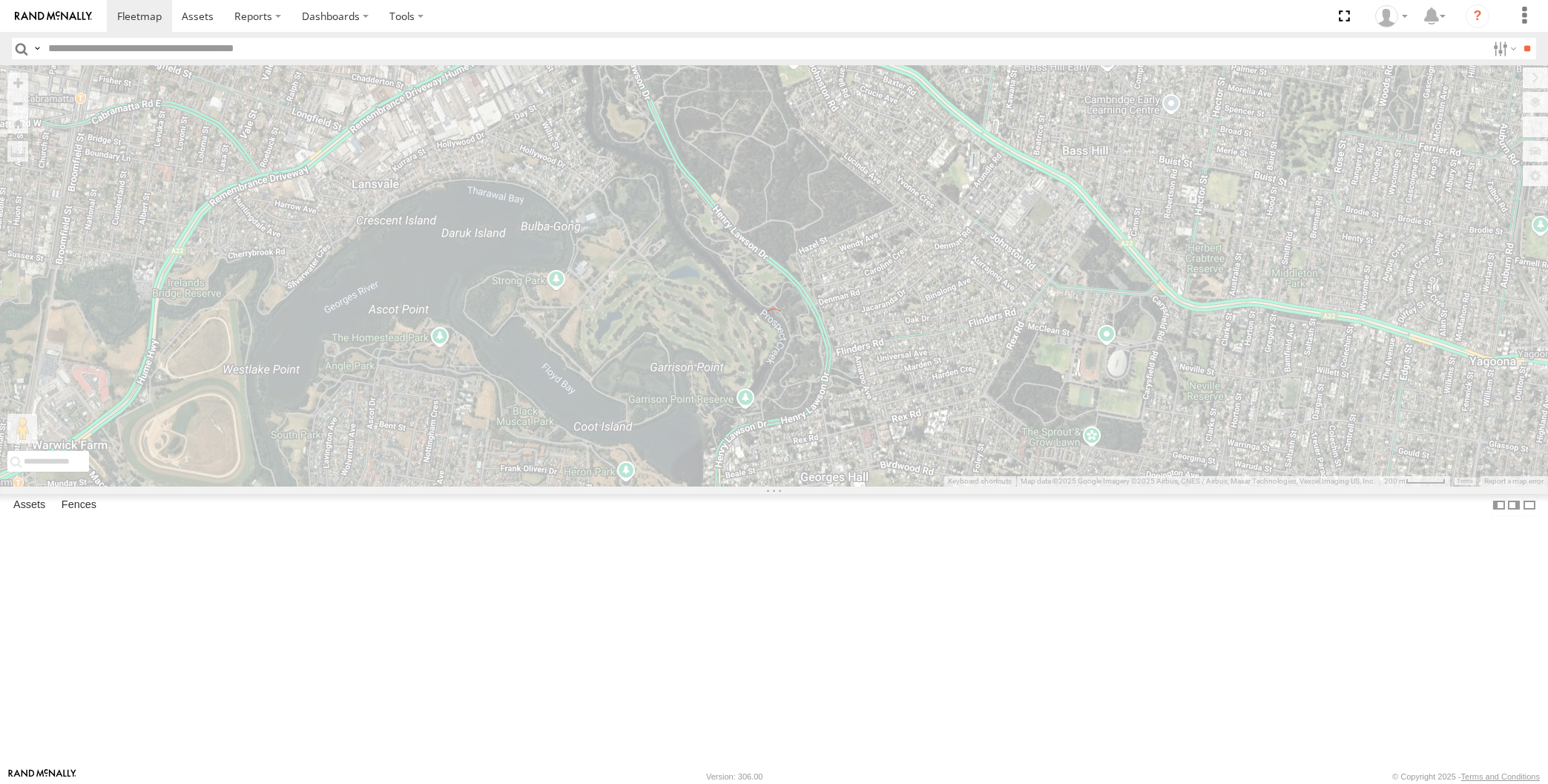
click at [961, 486] on div "← Move left → Move right ↑ Move up ↓ Move down + Zoom in - Zoom out Home Jump l…" at bounding box center [774, 276] width 1548 height 421
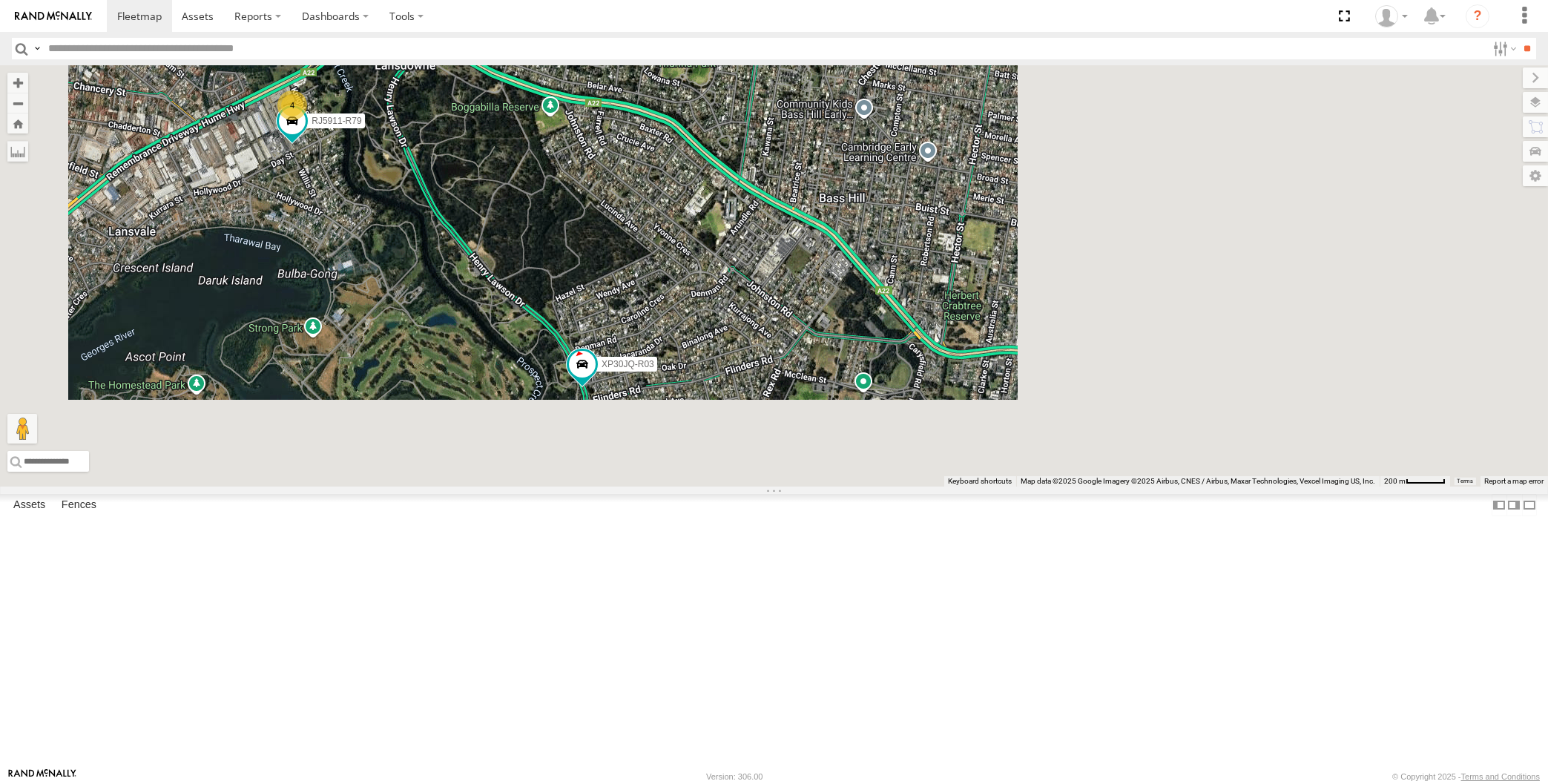
click at [417, 435] on div "XP30JQ-R03 RJ5911-R79 XP81FE-R59 XO74GU-R69 4 Loading..." at bounding box center [774, 276] width 1548 height 421
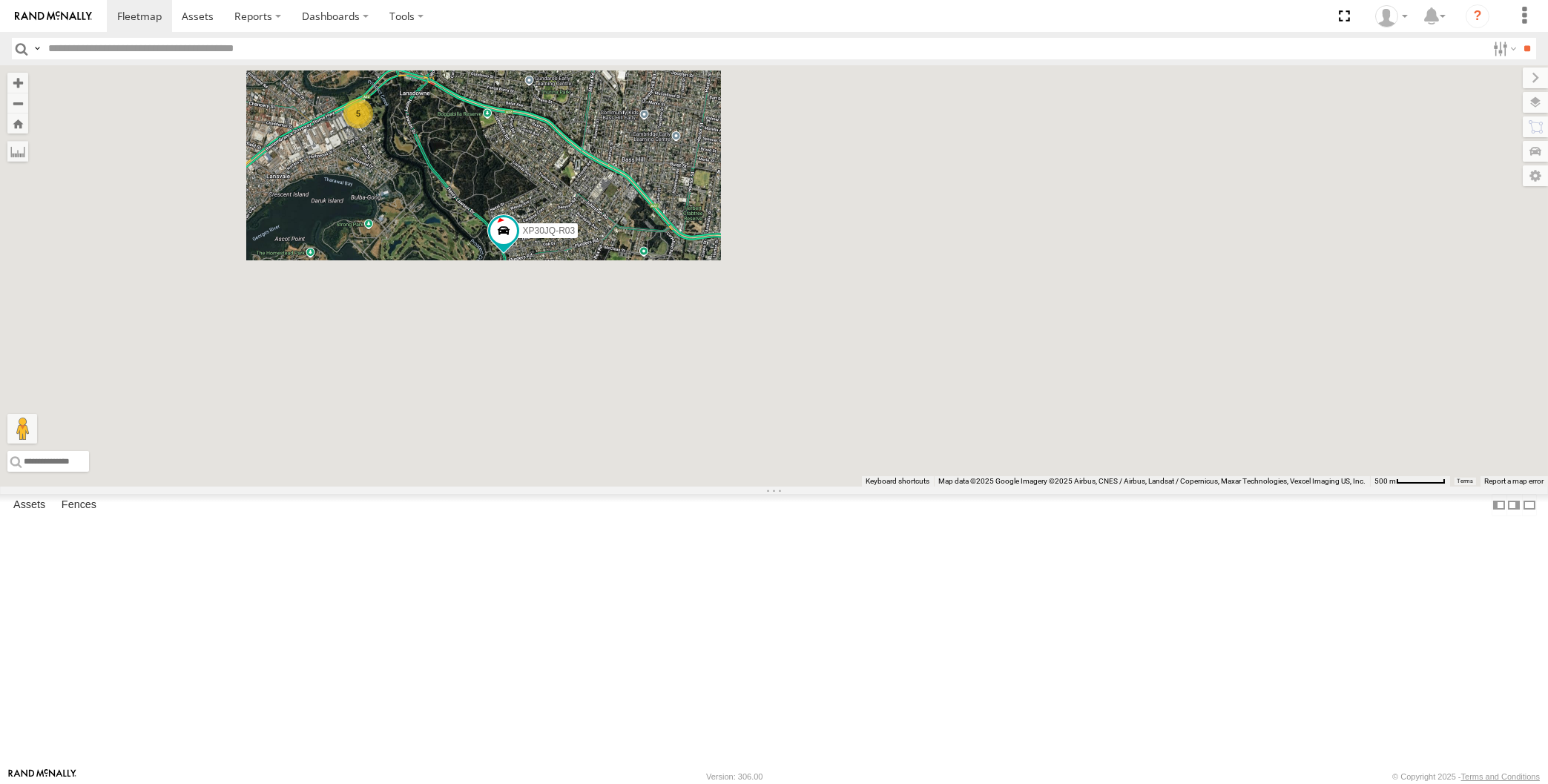
drag, startPoint x: 671, startPoint y: 382, endPoint x: 703, endPoint y: 353, distance: 43.2
click at [681, 371] on div "XP30JQ-R03 XP81FE-R59 XO74GU-R69 5 Loading..." at bounding box center [774, 276] width 1548 height 421
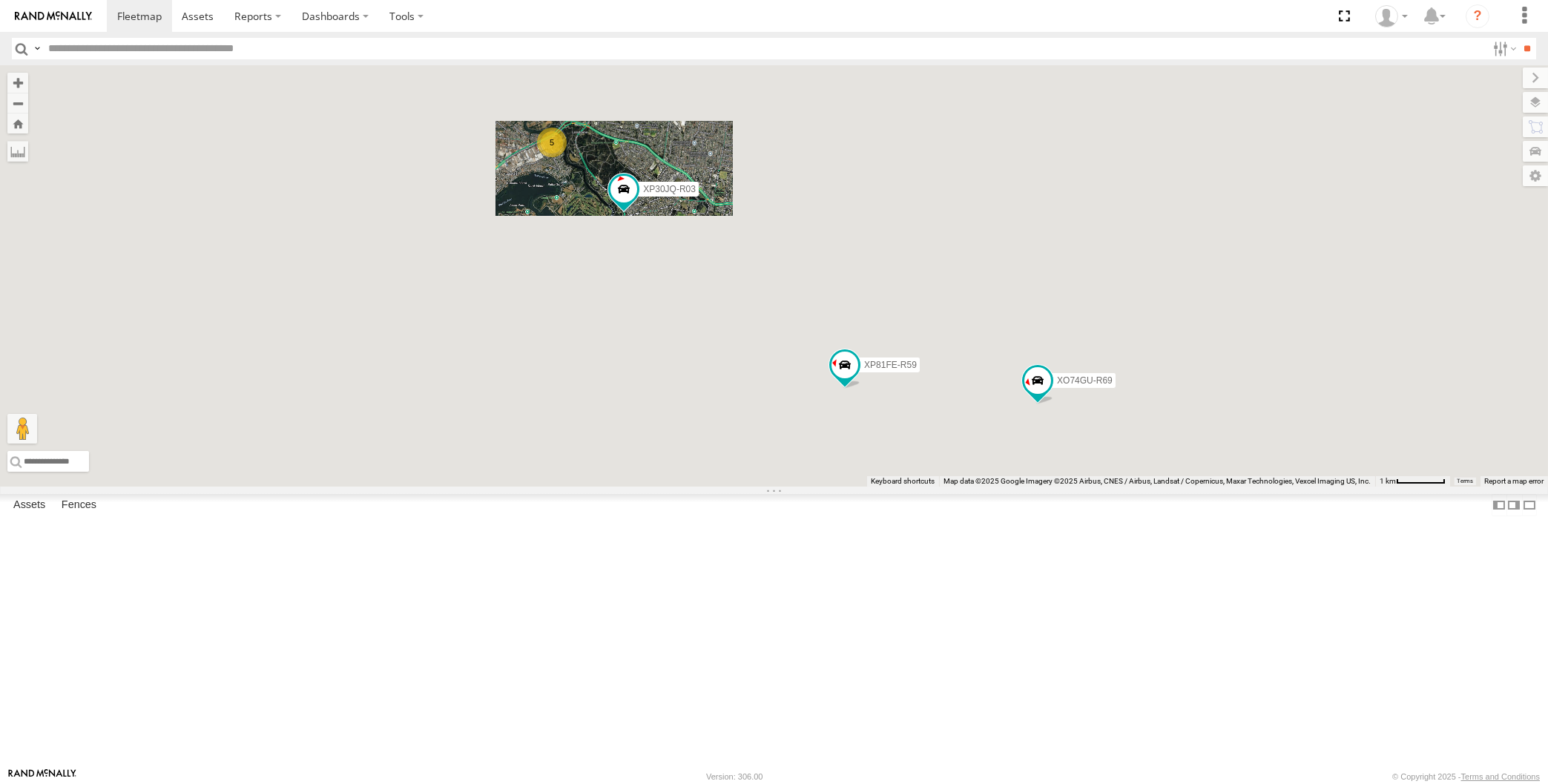
click at [303, 486] on div "XP30JQ-R03 XP81FE-R59 XO74GU-R69 5 Loading..." at bounding box center [774, 276] width 1548 height 421
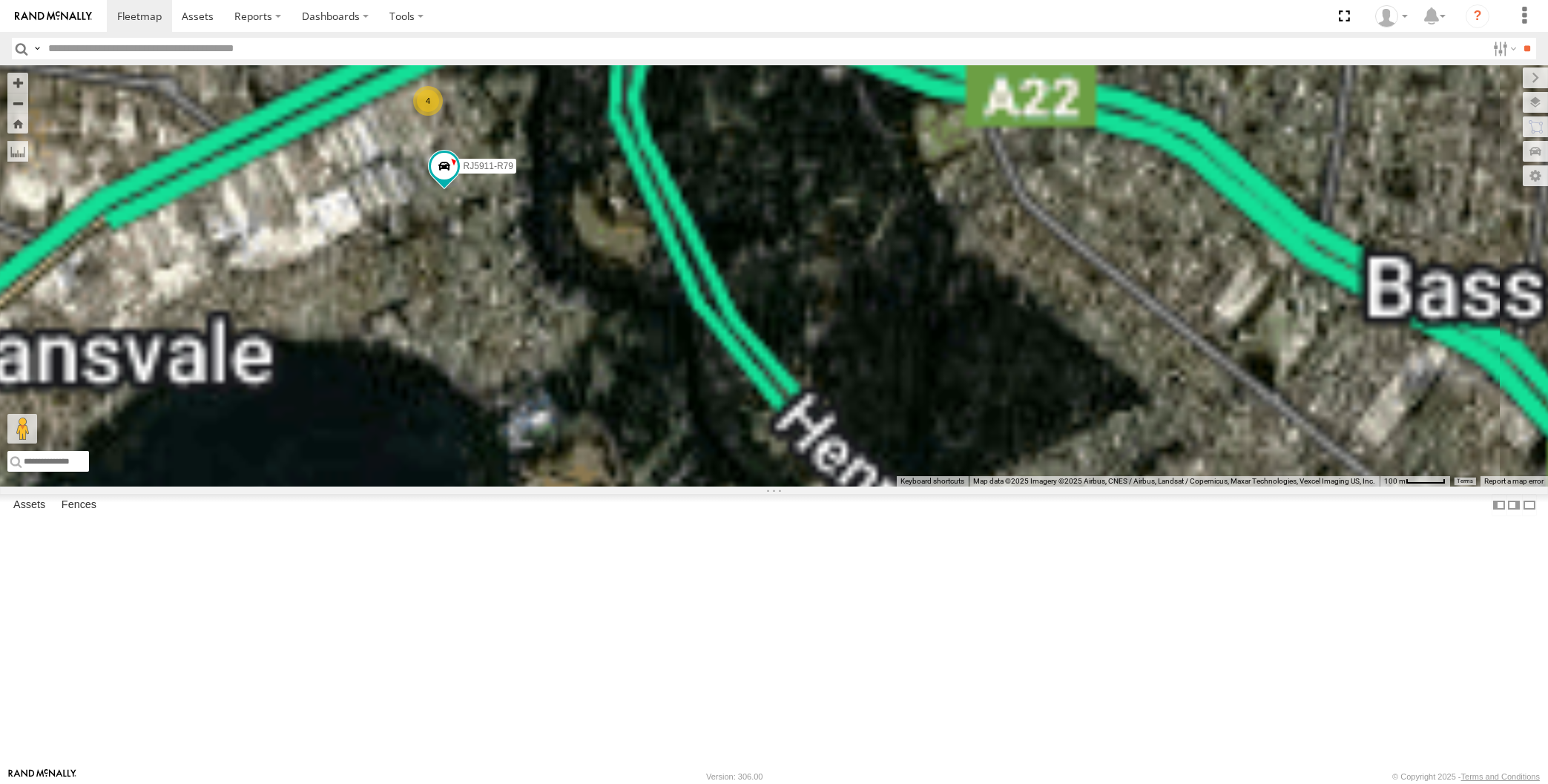
click at [475, 371] on div "XP30JQ-R03 XP81FE-R59 XO74GU-R69 RJ5911-R79 4 Loading..." at bounding box center [774, 276] width 1548 height 421
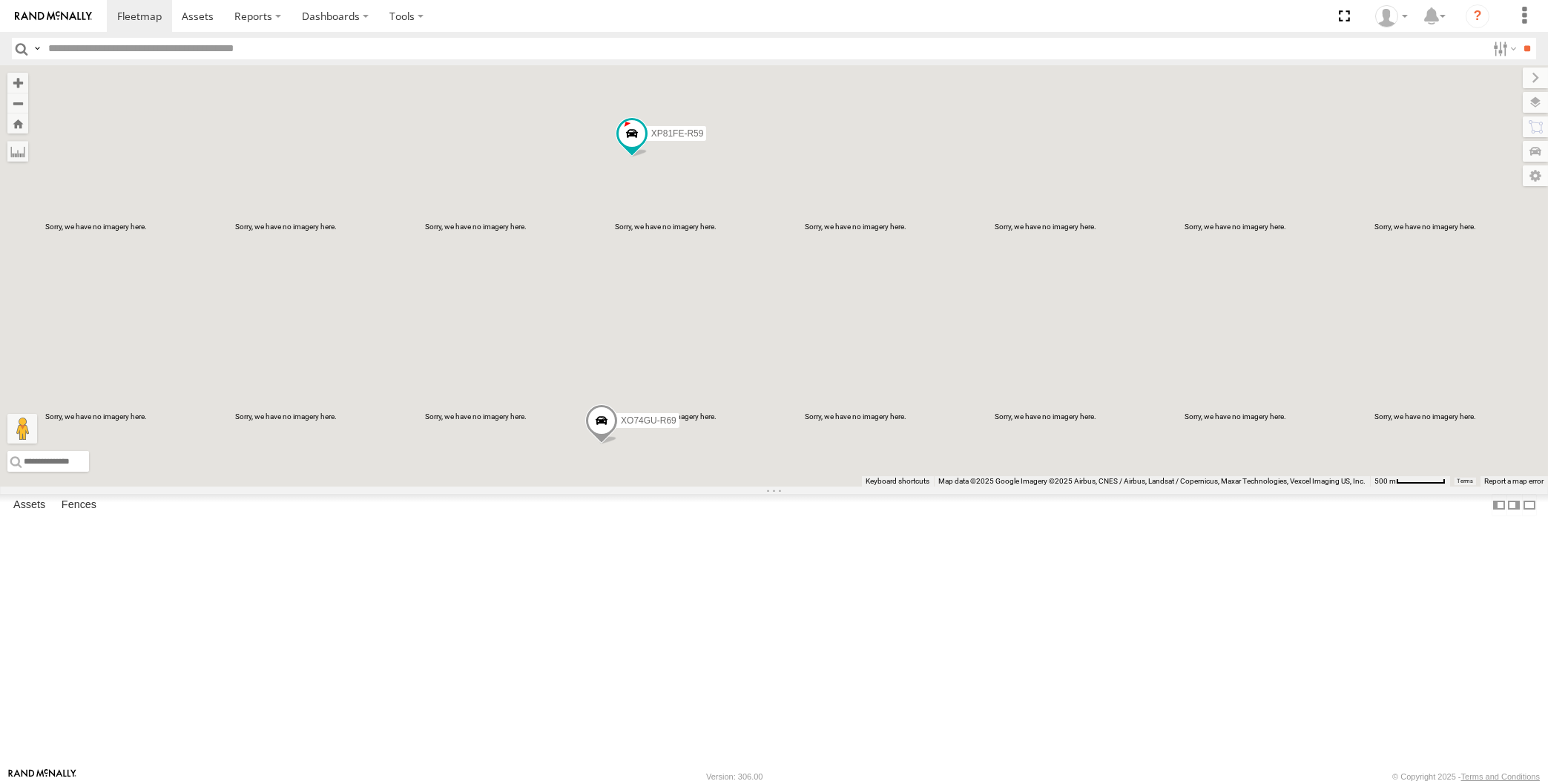
click at [743, 483] on div "XP81FE-R59 XO74GU-R69 6 Loading..." at bounding box center [774, 276] width 1548 height 421
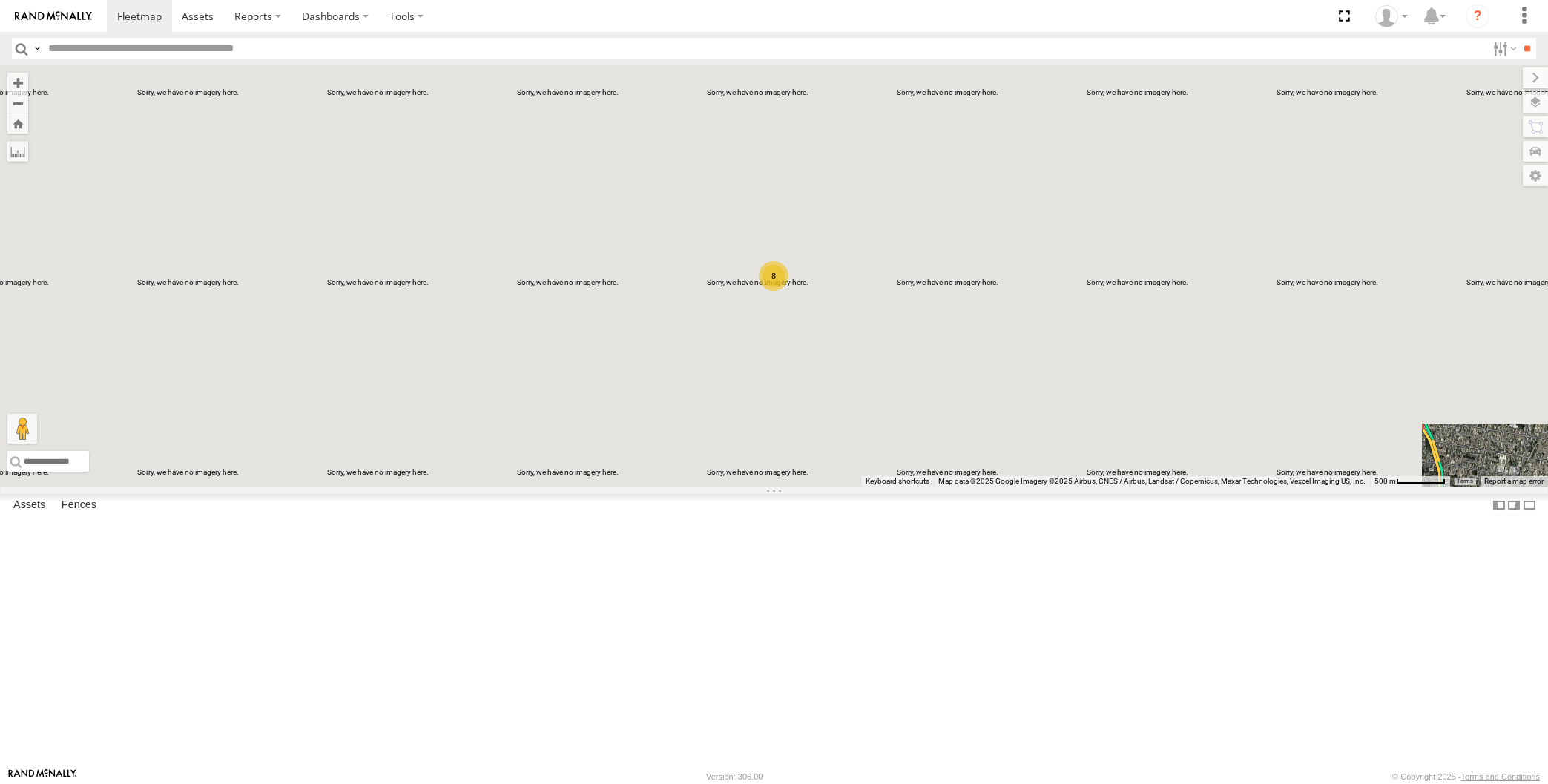
click at [240, 486] on div "8 Loading..." at bounding box center [774, 276] width 1548 height 421
